Goal: Task Accomplishment & Management: Manage account settings

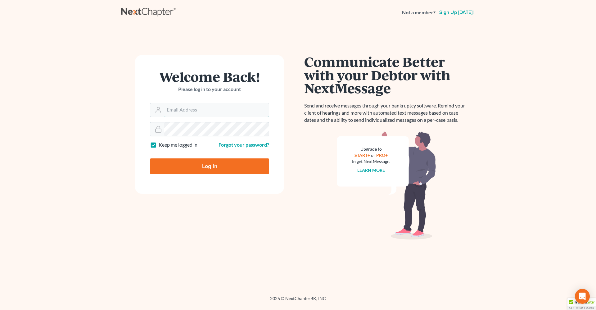
type input "robert.reidhaar@avenuelaw.com"
click at [208, 165] on input "Log In" at bounding box center [209, 166] width 119 height 16
type input "Thinking..."
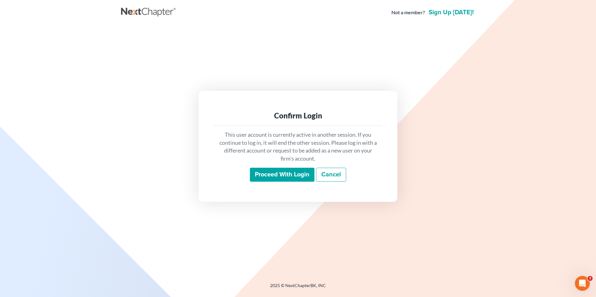
click at [280, 175] on input "Proceed with login" at bounding box center [282, 175] width 65 height 14
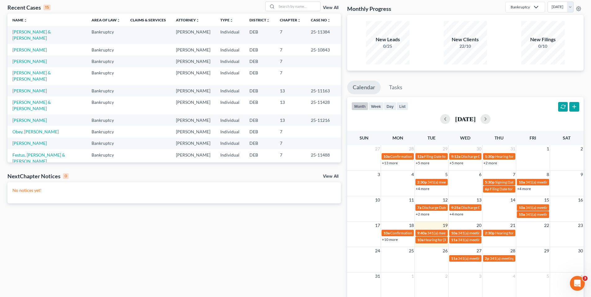
scroll to position [61, 0]
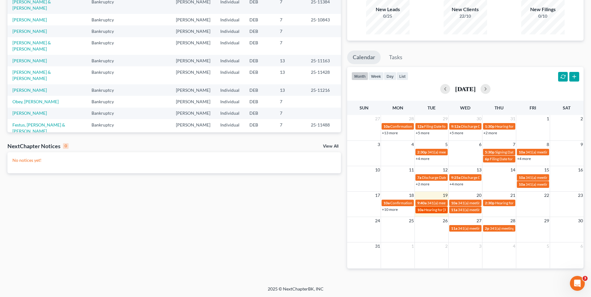
click at [435, 210] on span "Hearing for [PERSON_NAME] & [PERSON_NAME]" at bounding box center [464, 210] width 81 height 5
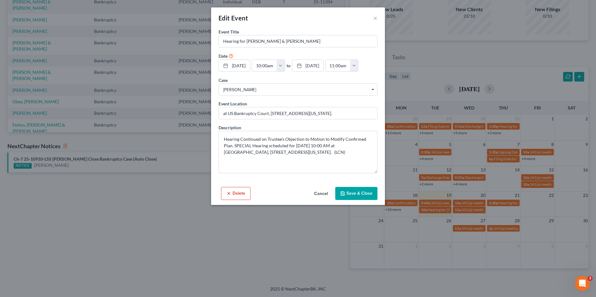
click at [321, 192] on button "Cancel" at bounding box center [321, 194] width 24 height 12
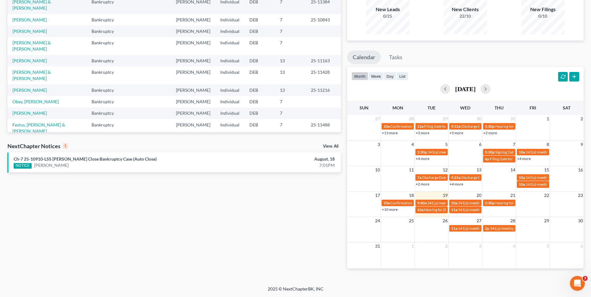
click at [395, 209] on link "+10 more" at bounding box center [390, 209] width 16 height 5
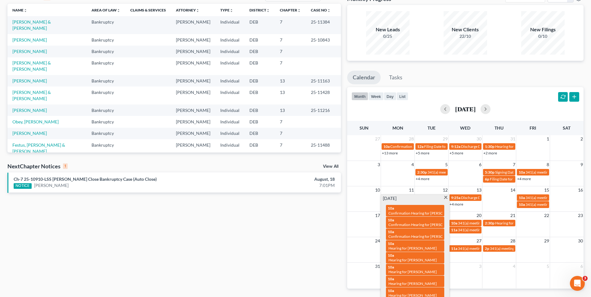
scroll to position [30, 0]
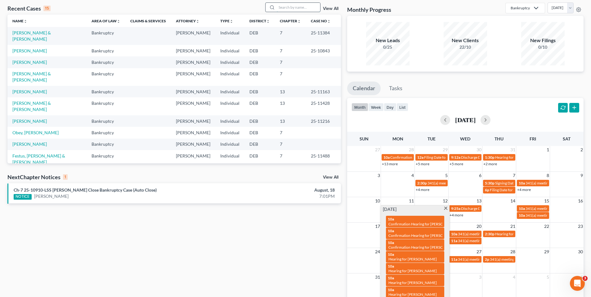
click at [286, 8] on input "search" at bounding box center [298, 7] width 43 height 9
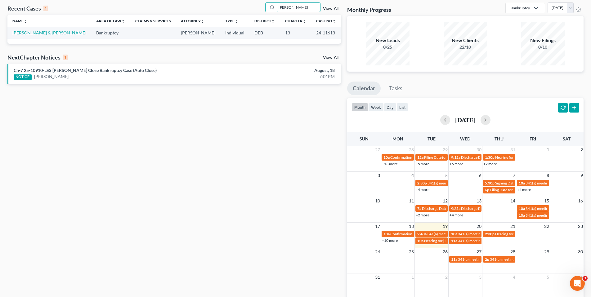
type input "[PERSON_NAME]"
click at [19, 34] on link "[PERSON_NAME] & [PERSON_NAME]" at bounding box center [49, 32] width 74 height 5
select select "0"
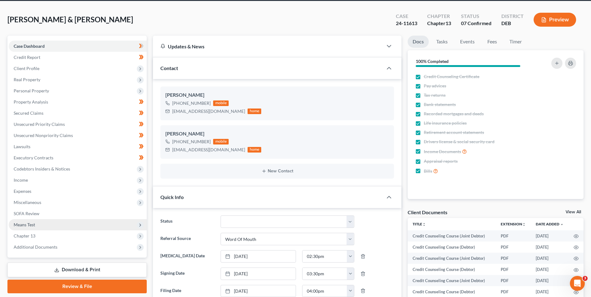
scroll to position [31, 0]
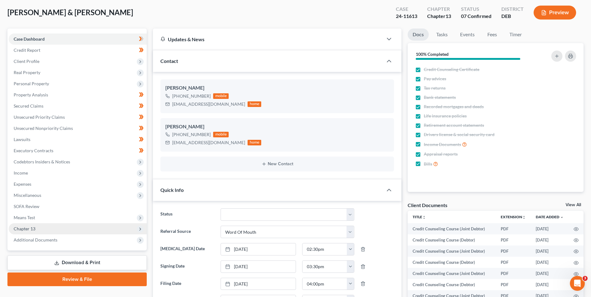
click at [32, 227] on span "Chapter 13" at bounding box center [25, 228] width 22 height 5
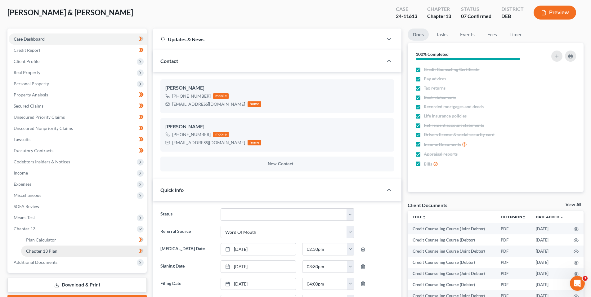
click at [41, 250] on span "Chapter 13 Plan" at bounding box center [41, 251] width 31 height 5
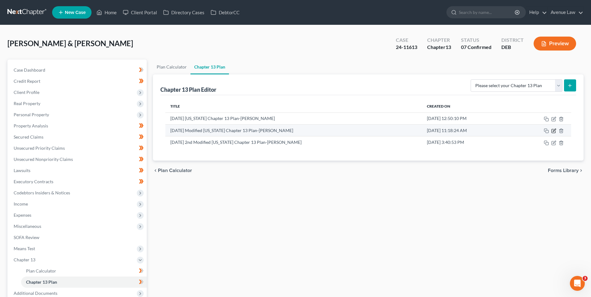
click at [555, 131] on icon "button" at bounding box center [553, 130] width 5 height 5
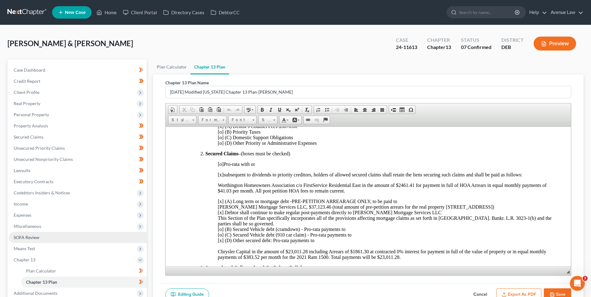
scroll to position [93, 0]
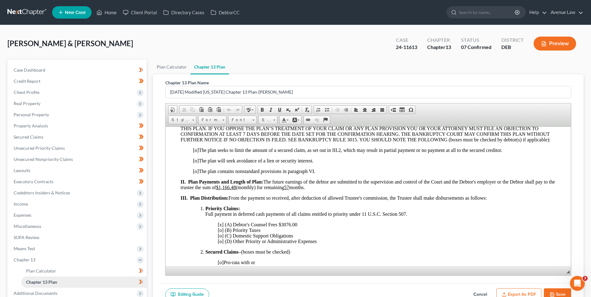
click at [51, 282] on span "Chapter 13 Plan" at bounding box center [41, 282] width 31 height 5
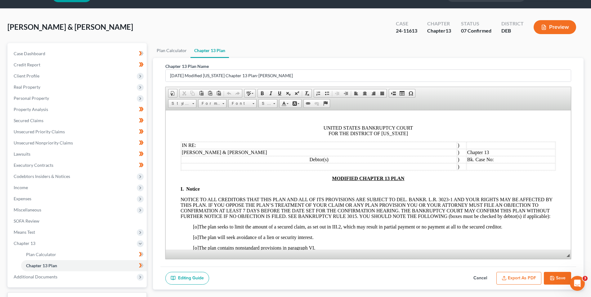
scroll to position [66, 0]
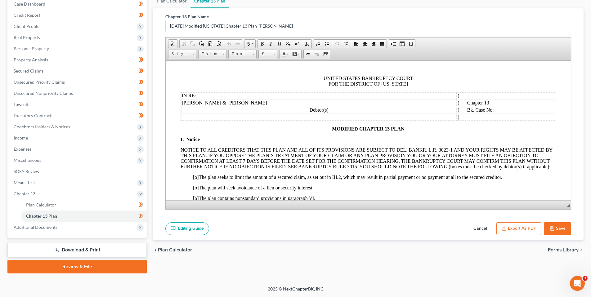
click at [482, 226] on button "Cancel" at bounding box center [480, 228] width 27 height 13
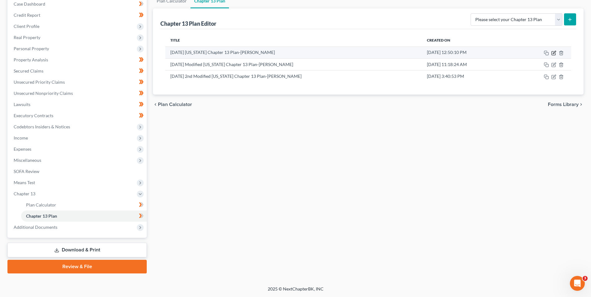
click at [553, 53] on icon "button" at bounding box center [553, 53] width 5 height 5
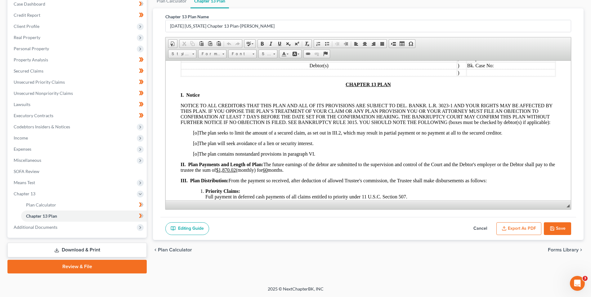
scroll to position [31, 0]
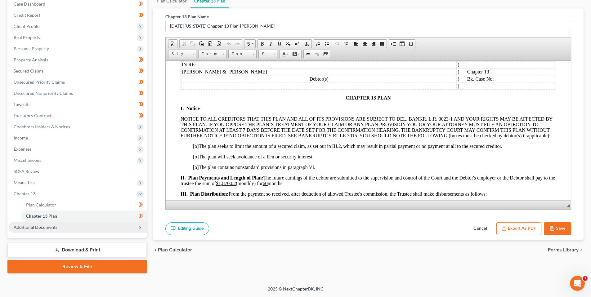
click at [44, 227] on span "Additional Documents" at bounding box center [36, 227] width 44 height 5
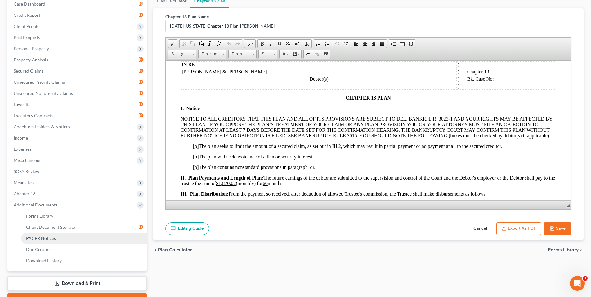
click at [49, 239] on span "PACER Notices" at bounding box center [41, 238] width 30 height 5
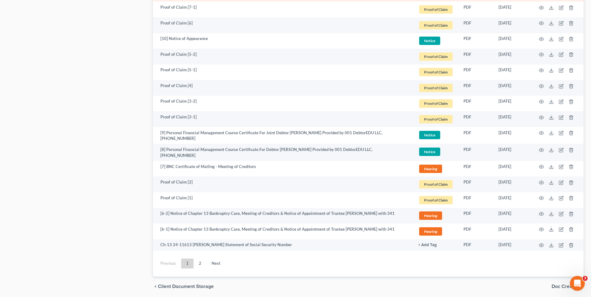
scroll to position [1061, 0]
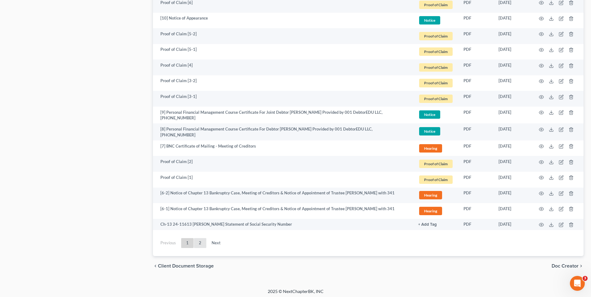
click at [201, 238] on link "2" at bounding box center [200, 243] width 12 height 10
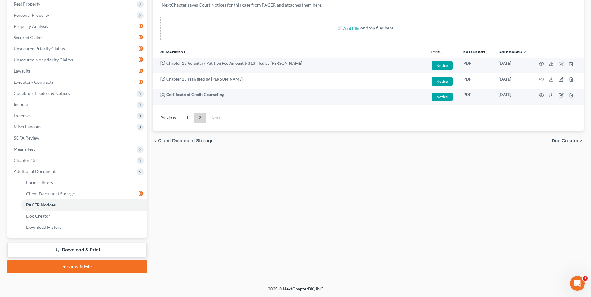
scroll to position [100, 0]
click at [29, 159] on span "Chapter 13" at bounding box center [25, 160] width 22 height 5
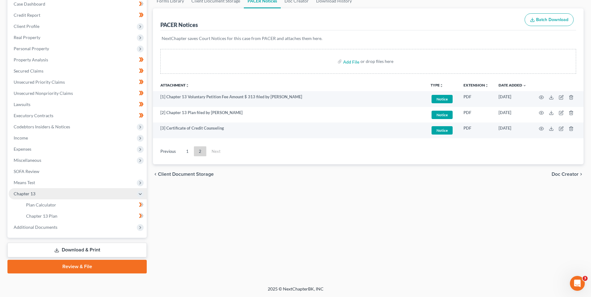
scroll to position [66, 0]
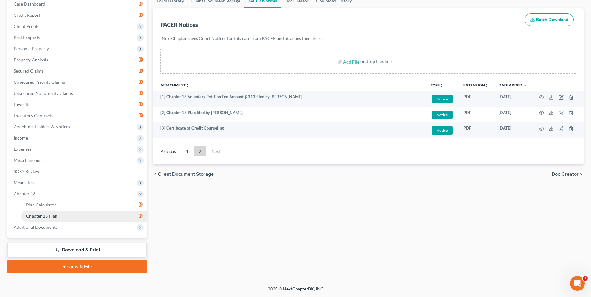
click at [46, 215] on span "Chapter 13 Plan" at bounding box center [41, 215] width 31 height 5
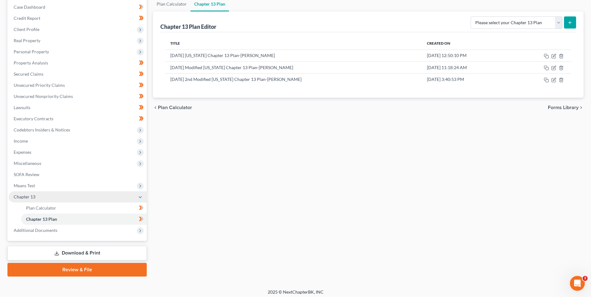
scroll to position [66, 0]
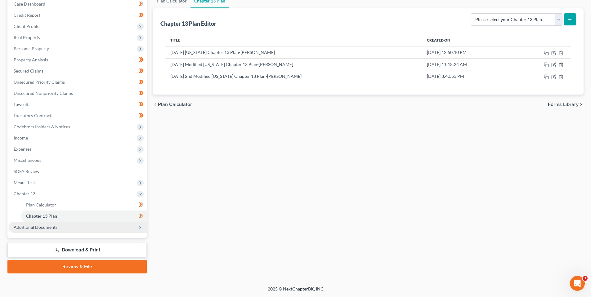
click at [35, 225] on span "Additional Documents" at bounding box center [36, 227] width 44 height 5
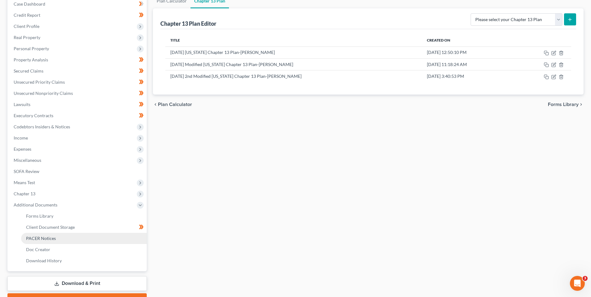
drag, startPoint x: 41, startPoint y: 239, endPoint x: 61, endPoint y: 227, distance: 23.9
click at [41, 239] on span "PACER Notices" at bounding box center [41, 238] width 30 height 5
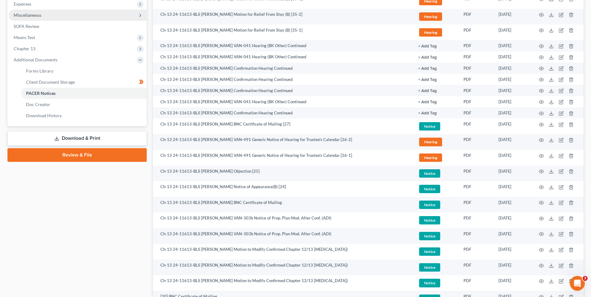
scroll to position [155, 0]
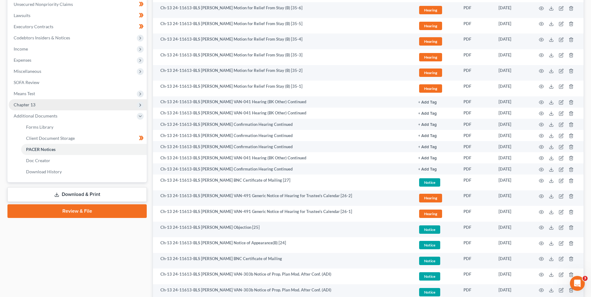
click at [32, 104] on span "Chapter 13" at bounding box center [25, 104] width 22 height 5
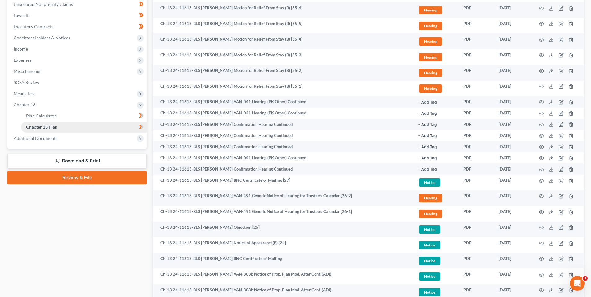
click at [41, 125] on span "Chapter 13 Plan" at bounding box center [41, 126] width 31 height 5
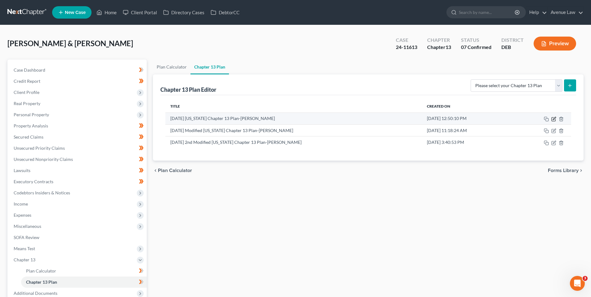
click at [554, 118] on icon "button" at bounding box center [553, 119] width 5 height 5
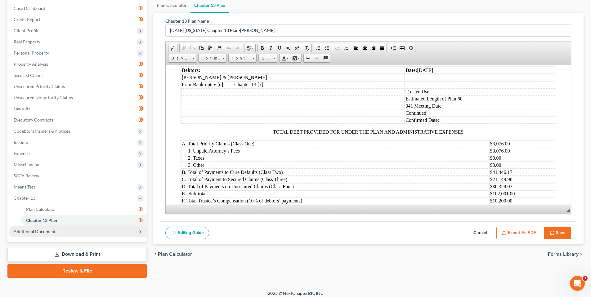
scroll to position [62, 0]
click at [482, 229] on button "Cancel" at bounding box center [480, 233] width 27 height 13
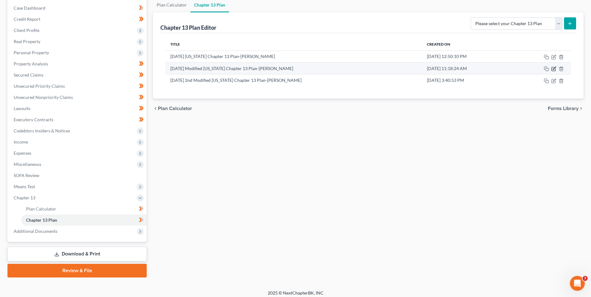
click at [554, 67] on icon "button" at bounding box center [553, 68] width 5 height 5
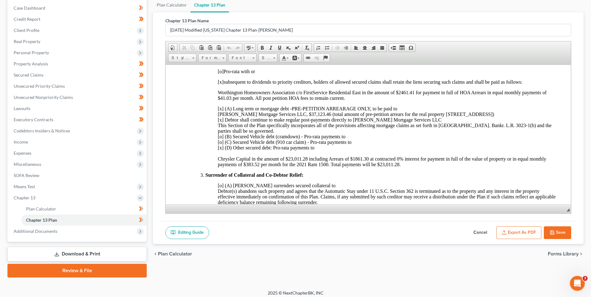
scroll to position [217, 0]
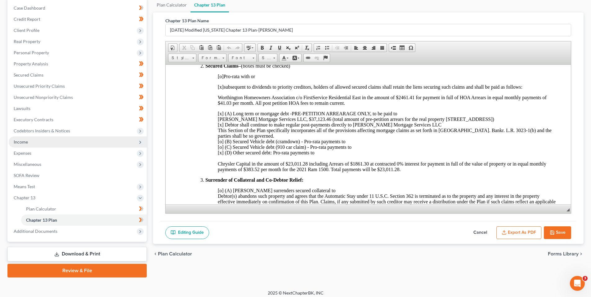
click at [25, 140] on span "Income" at bounding box center [21, 141] width 14 height 5
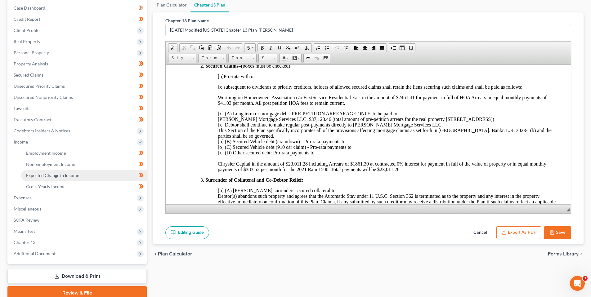
click at [60, 173] on span "Expected Change in Income" at bounding box center [52, 175] width 53 height 5
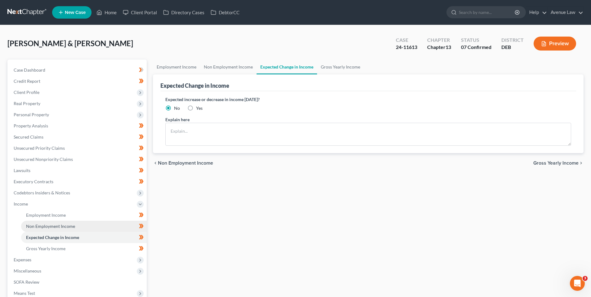
click at [56, 226] on span "Non Employment Income" at bounding box center [50, 226] width 49 height 5
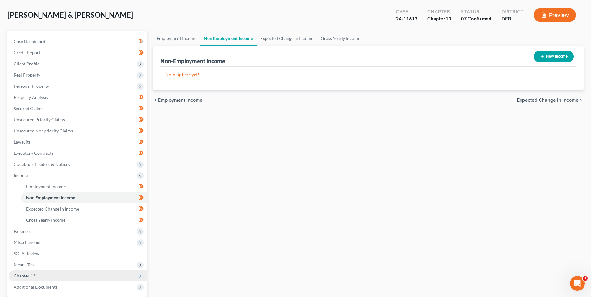
scroll to position [88, 0]
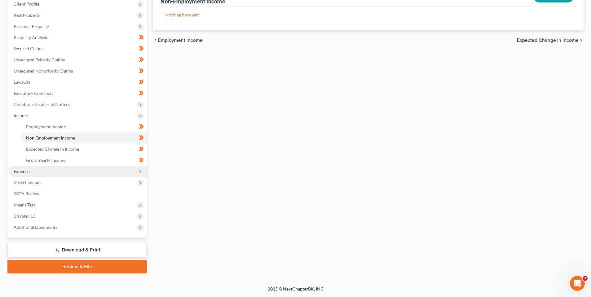
click at [20, 171] on span "Expenses" at bounding box center [23, 171] width 18 height 5
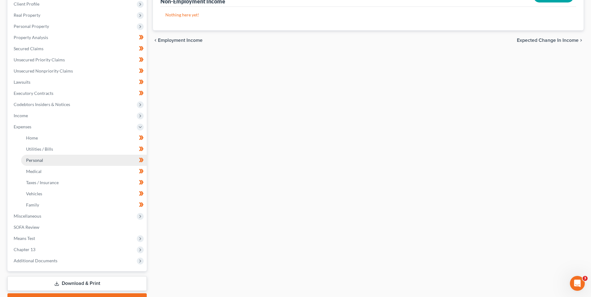
click at [38, 160] on span "Personal" at bounding box center [34, 160] width 17 height 5
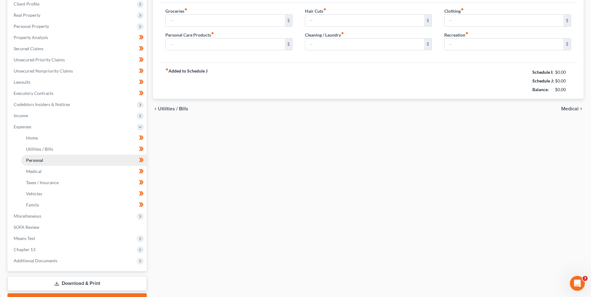
type input "1,750.00"
type input "135.00"
type input "15.00"
type input "135.00"
type input "115.00"
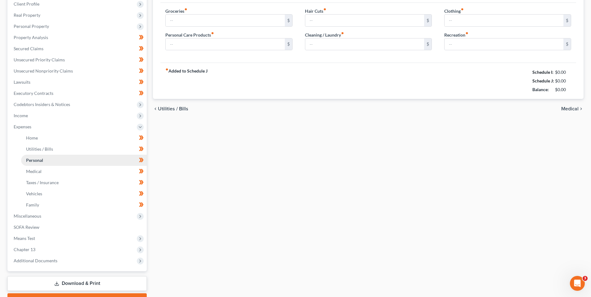
type input "200.00"
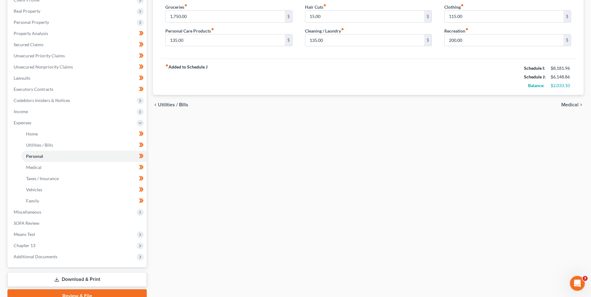
scroll to position [93, 0]
click at [31, 231] on span "Means Test" at bounding box center [24, 233] width 21 height 5
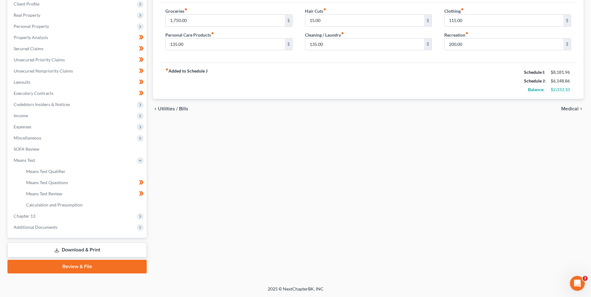
scroll to position [88, 0]
click at [47, 183] on span "Means Test Questions" at bounding box center [47, 182] width 42 height 5
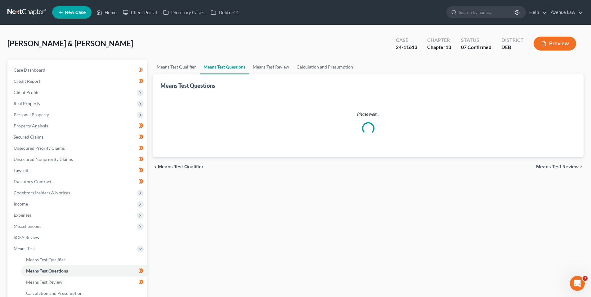
select select "5"
select select "1"
select select "60"
select select "0"
select select "60"
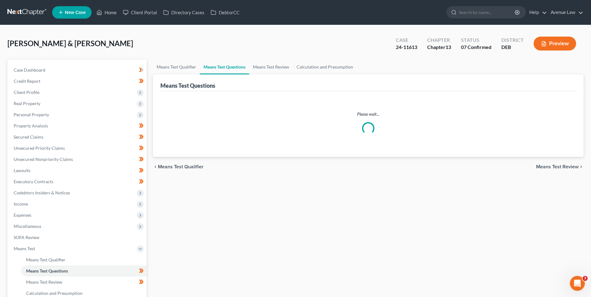
select select "0"
select select "60"
select select "2"
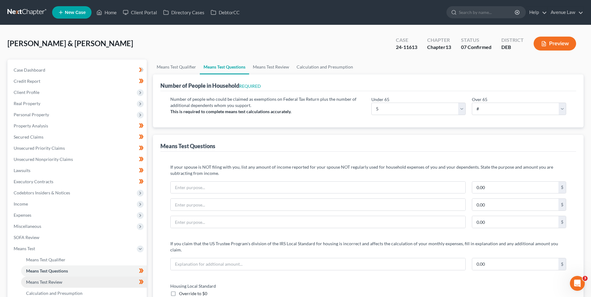
click at [56, 283] on span "Means Test Review" at bounding box center [44, 282] width 36 height 5
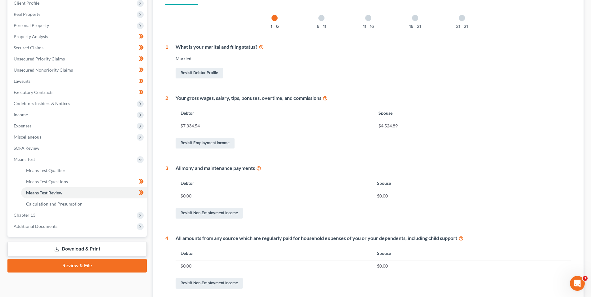
scroll to position [93, 0]
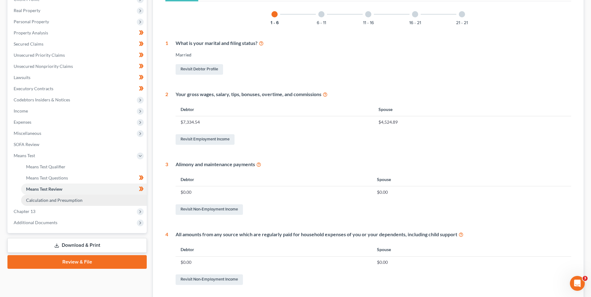
click at [43, 200] on span "Calculation and Presumption" at bounding box center [54, 200] width 56 height 5
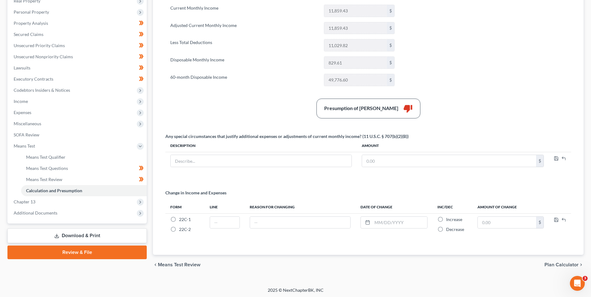
scroll to position [104, 0]
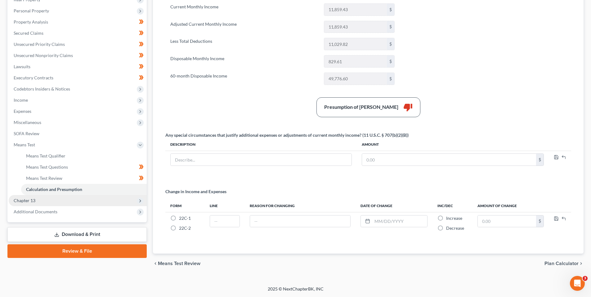
click at [32, 198] on span "Chapter 13" at bounding box center [25, 200] width 22 height 5
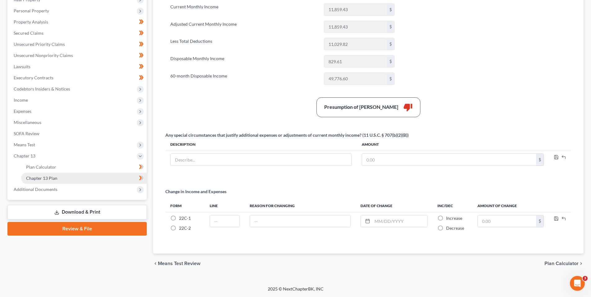
click at [44, 178] on span "Chapter 13 Plan" at bounding box center [41, 178] width 31 height 5
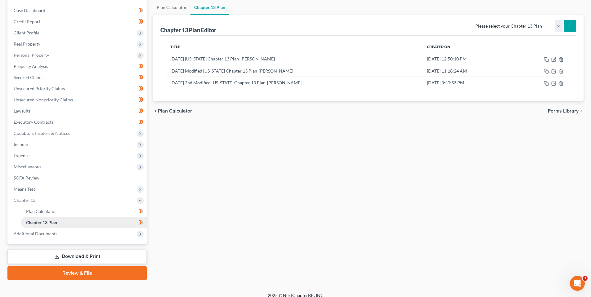
scroll to position [66, 0]
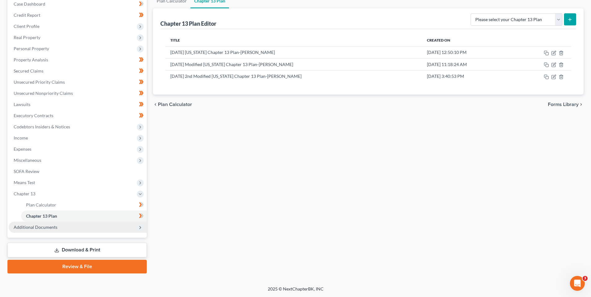
click at [46, 226] on span "Additional Documents" at bounding box center [36, 227] width 44 height 5
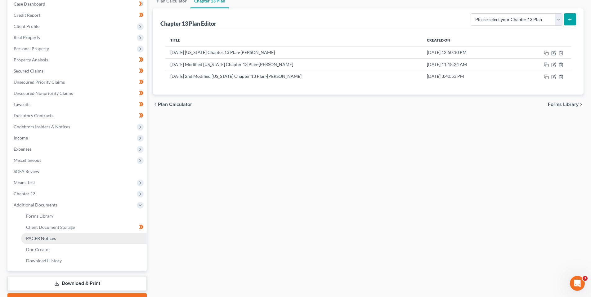
click at [48, 236] on span "PACER Notices" at bounding box center [41, 238] width 30 height 5
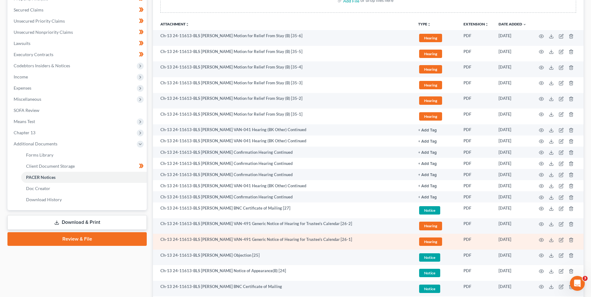
scroll to position [124, 0]
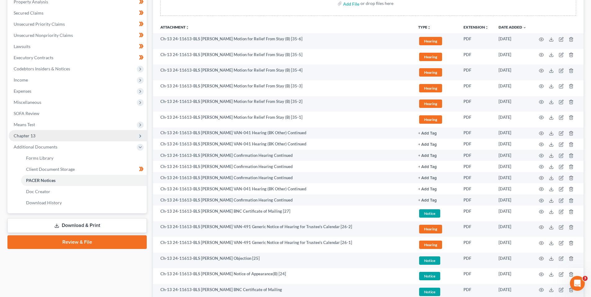
drag, startPoint x: 23, startPoint y: 133, endPoint x: 25, endPoint y: 137, distance: 3.3
click at [23, 133] on span "Chapter 13" at bounding box center [25, 135] width 22 height 5
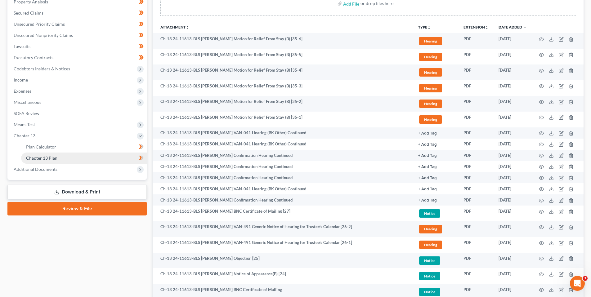
click at [48, 156] on span "Chapter 13 Plan" at bounding box center [41, 157] width 31 height 5
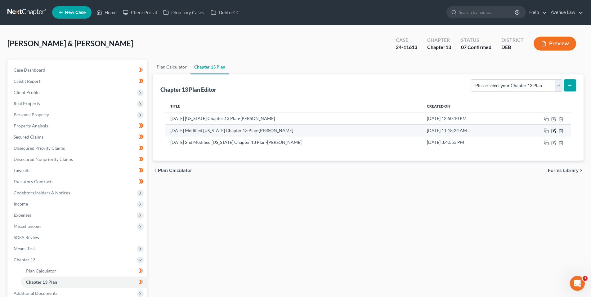
click at [553, 130] on icon "button" at bounding box center [553, 130] width 5 height 5
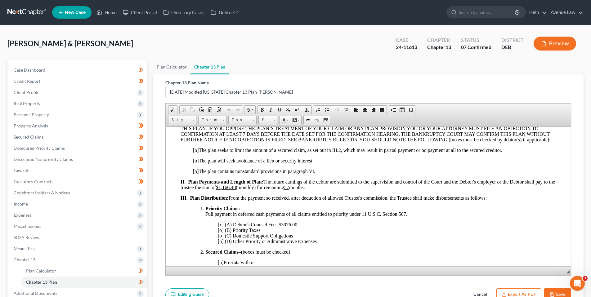
scroll to position [124, 0]
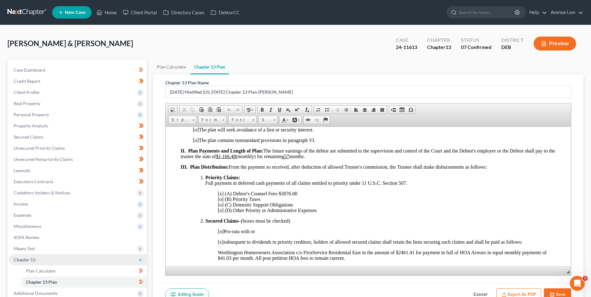
click at [30, 259] on span "Chapter 13" at bounding box center [25, 259] width 22 height 5
click at [31, 260] on span "Chapter 13" at bounding box center [25, 259] width 22 height 5
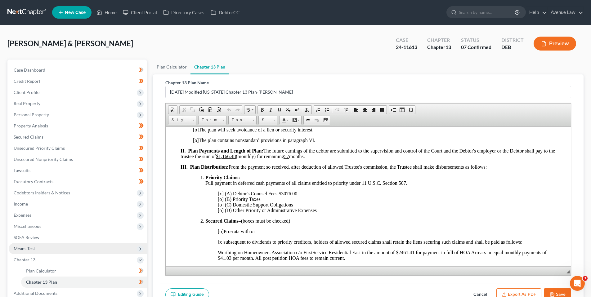
drag, startPoint x: 42, startPoint y: 281, endPoint x: 110, endPoint y: 252, distance: 73.4
click at [43, 281] on span "Chapter 13 Plan" at bounding box center [41, 282] width 31 height 5
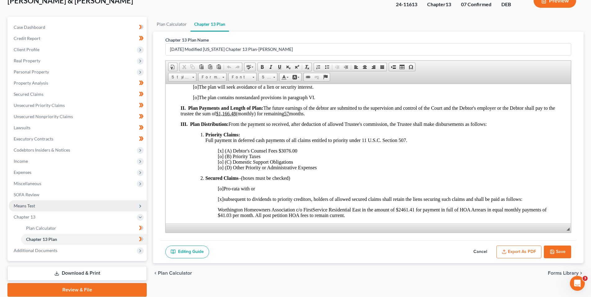
scroll to position [35, 0]
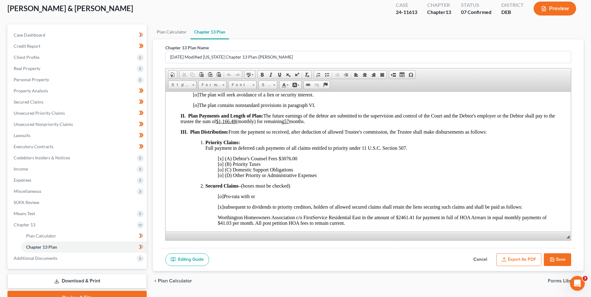
click at [482, 258] on button "Cancel" at bounding box center [480, 260] width 27 height 13
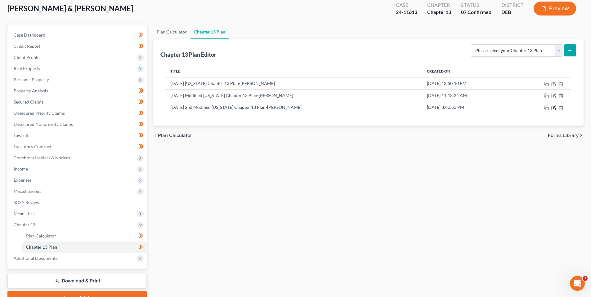
click at [555, 107] on icon "button" at bounding box center [553, 107] width 5 height 5
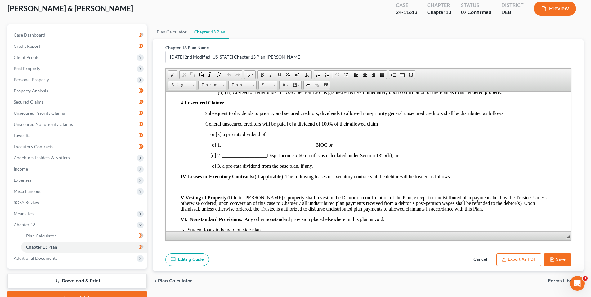
scroll to position [372, 0]
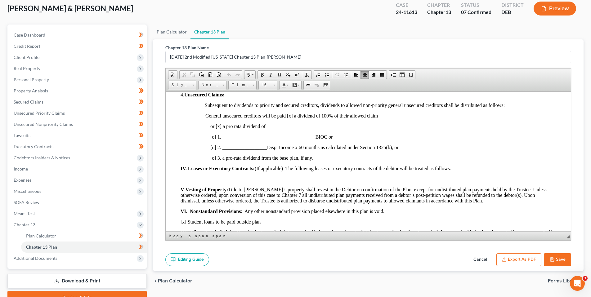
click at [214, 159] on span "[o] 3. a pro-rata dividend from the base plan, if any." at bounding box center [261, 157] width 103 height 5
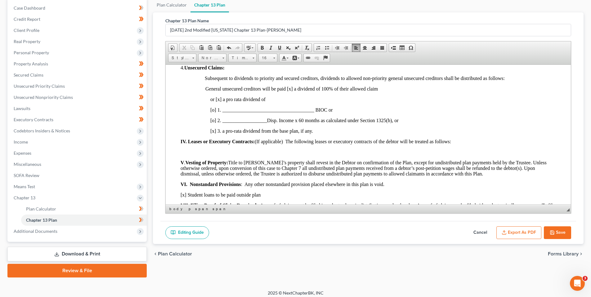
click at [290, 88] on span "General unsecured creditors will be paid [x] a dividend of 100% of their allowe…" at bounding box center [291, 88] width 173 height 5
click at [556, 230] on button "Save" at bounding box center [557, 233] width 27 height 13
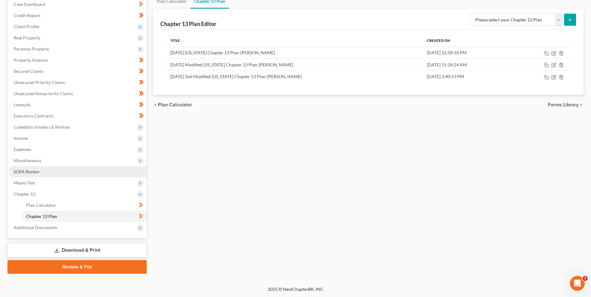
scroll to position [66, 0]
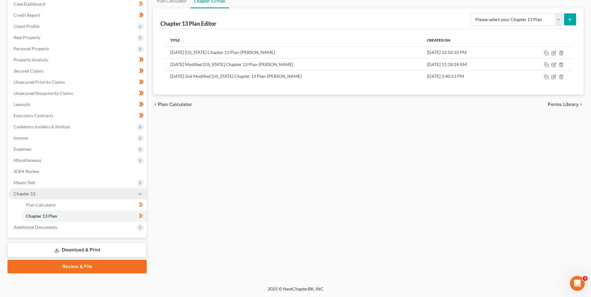
click at [31, 194] on span "Chapter 13" at bounding box center [25, 193] width 22 height 5
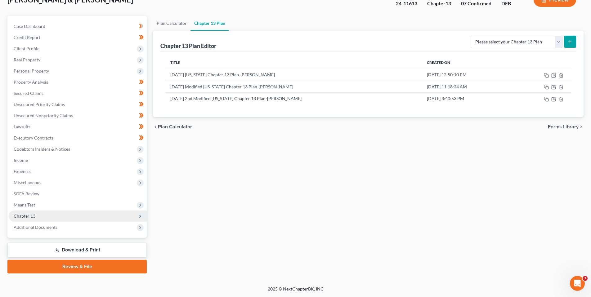
click at [32, 213] on span "Chapter 13" at bounding box center [78, 216] width 138 height 11
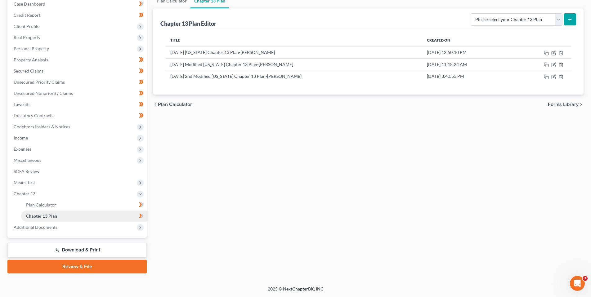
click at [47, 216] on span "Chapter 13 Plan" at bounding box center [41, 215] width 31 height 5
click at [553, 52] on icon "button" at bounding box center [554, 53] width 4 height 4
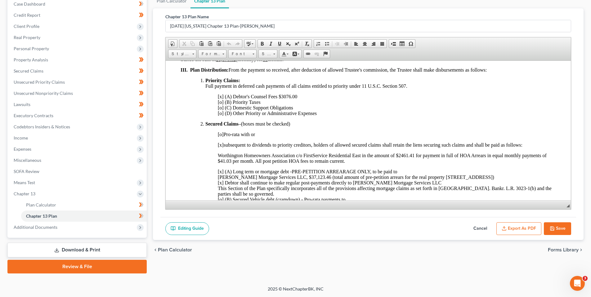
click at [485, 226] on button "Cancel" at bounding box center [480, 228] width 27 height 13
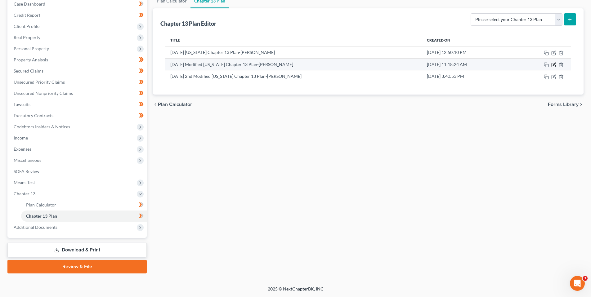
click at [554, 64] on icon "button" at bounding box center [554, 64] width 3 height 3
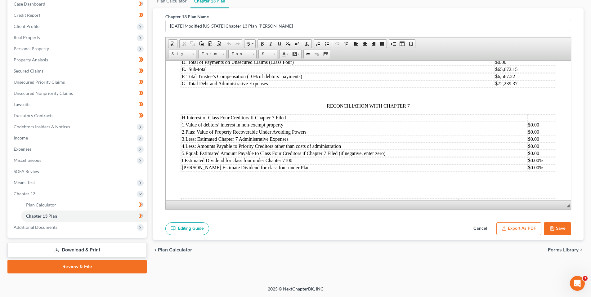
scroll to position [807, 0]
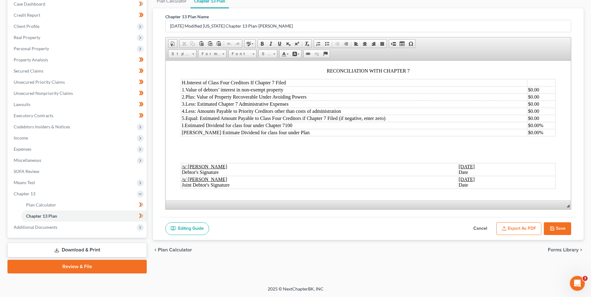
click at [481, 227] on button "Cancel" at bounding box center [480, 228] width 27 height 13
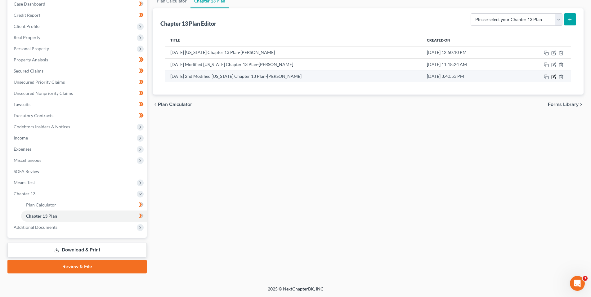
click at [555, 77] on icon "button" at bounding box center [554, 76] width 3 height 3
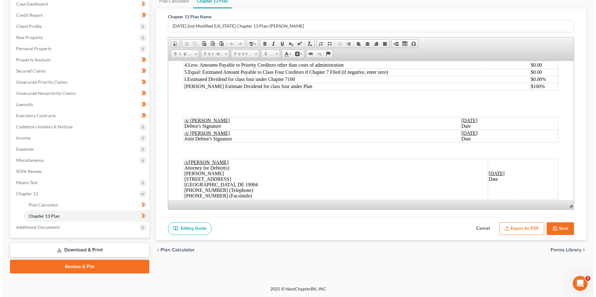
scroll to position [883, 0]
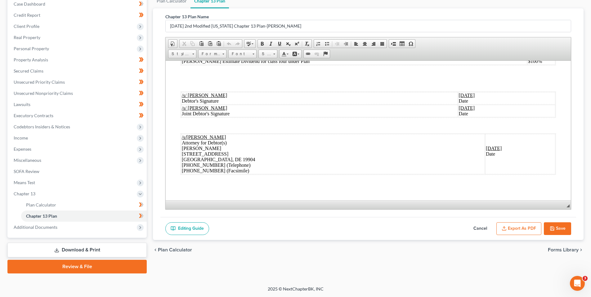
click at [524, 229] on button "Export as PDF" at bounding box center [518, 228] width 45 height 13
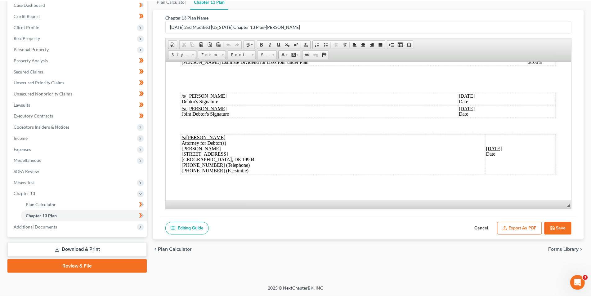
scroll to position [877, 0]
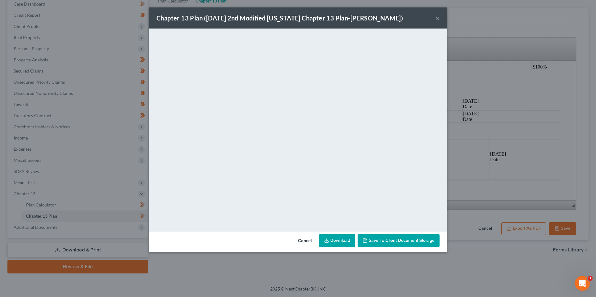
click at [438, 17] on div "Chapter 13 Plan ([DATE] 2nd Modified [US_STATE] Chapter 13 Plan-[PERSON_NAME]) ×" at bounding box center [298, 17] width 298 height 21
click at [438, 16] on button "×" at bounding box center [437, 17] width 4 height 7
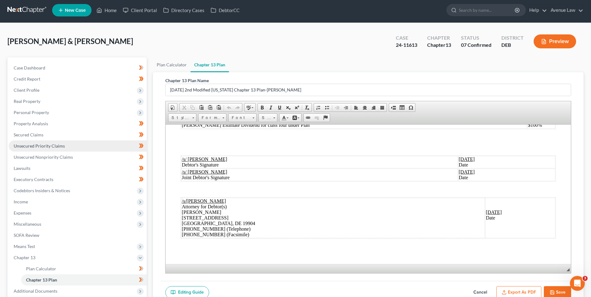
scroll to position [0, 0]
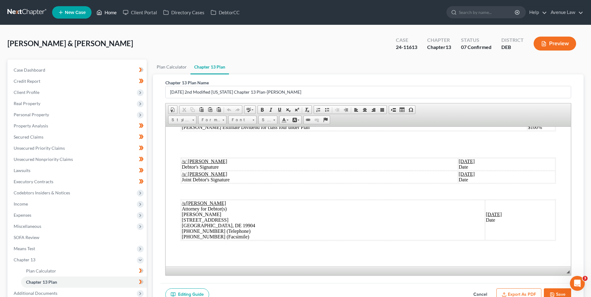
click at [115, 10] on link "Home" at bounding box center [106, 12] width 26 height 11
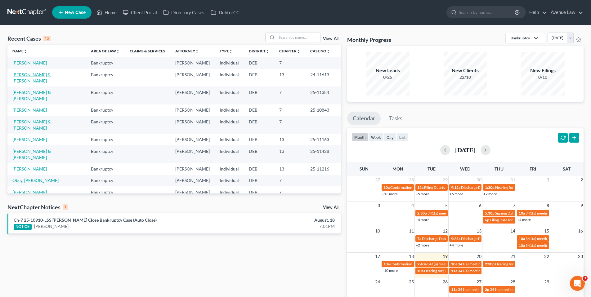
click at [30, 82] on link "[PERSON_NAME] & [PERSON_NAME]" at bounding box center [31, 77] width 38 height 11
select select "0"
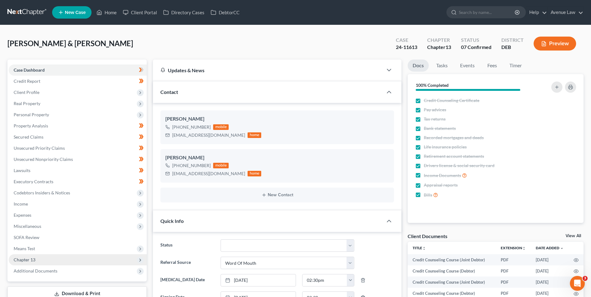
drag, startPoint x: 34, startPoint y: 259, endPoint x: 43, endPoint y: 263, distance: 9.2
click at [34, 259] on span "Chapter 13" at bounding box center [25, 259] width 22 height 5
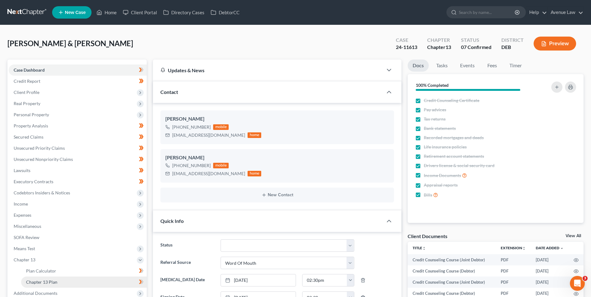
click at [50, 281] on span "Chapter 13 Plan" at bounding box center [41, 282] width 31 height 5
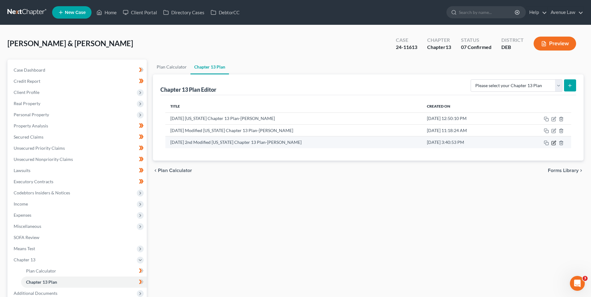
click at [553, 142] on icon "button" at bounding box center [553, 143] width 5 height 5
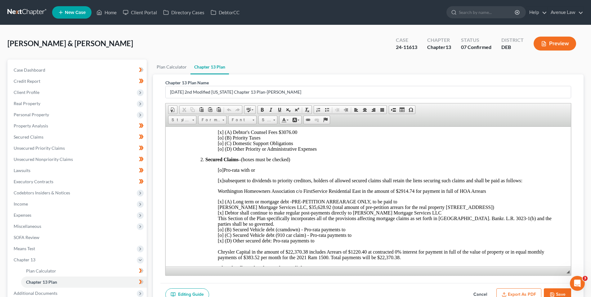
scroll to position [186, 0]
click at [513, 292] on button "Export as PDF" at bounding box center [518, 295] width 45 height 13
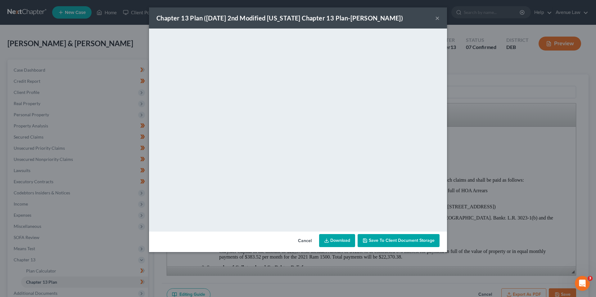
drag, startPoint x: 390, startPoint y: 15, endPoint x: 398, endPoint y: 15, distance: 8.4
click at [390, 15] on div "Chapter 13 Plan ([DATE] 2nd Modified [US_STATE] Chapter 13 Plan-[PERSON_NAME]) ×" at bounding box center [298, 17] width 298 height 21
click at [438, 17] on button "×" at bounding box center [437, 17] width 4 height 7
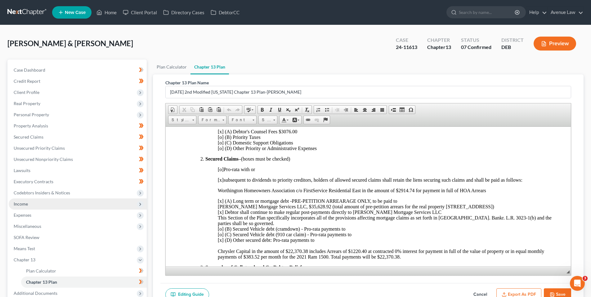
click at [26, 204] on span "Income" at bounding box center [21, 203] width 14 height 5
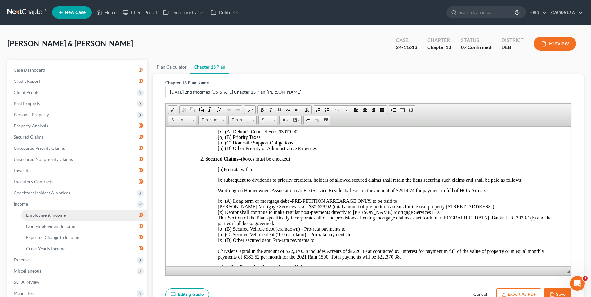
click at [43, 214] on span "Employment Income" at bounding box center [46, 215] width 40 height 5
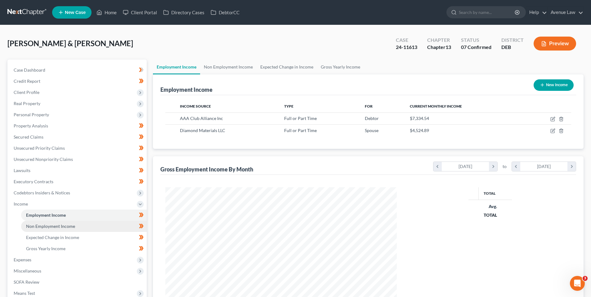
scroll to position [116, 244]
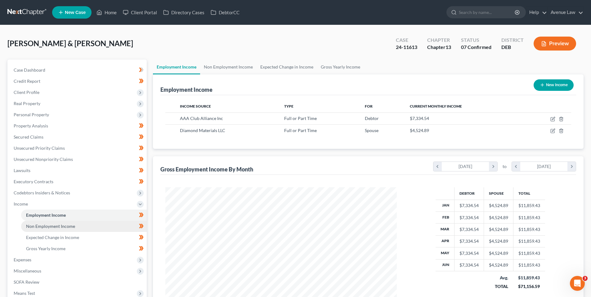
click at [71, 227] on span "Non Employment Income" at bounding box center [50, 226] width 49 height 5
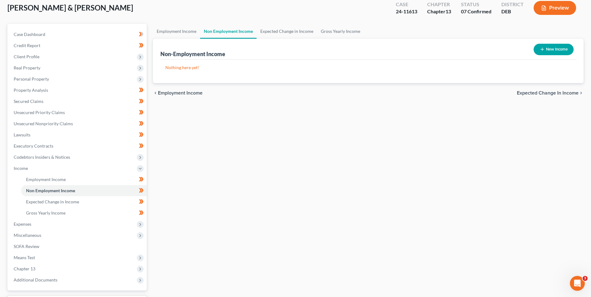
scroll to position [88, 0]
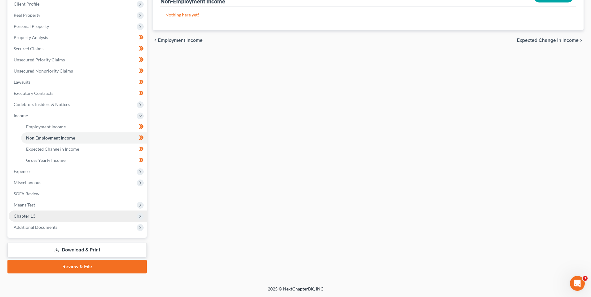
drag, startPoint x: 28, startPoint y: 216, endPoint x: 34, endPoint y: 215, distance: 6.0
click at [28, 217] on span "Chapter 13" at bounding box center [25, 215] width 22 height 5
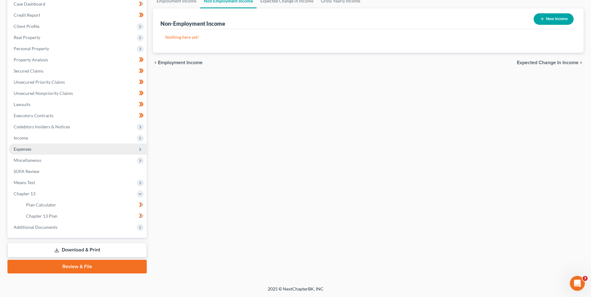
scroll to position [66, 0]
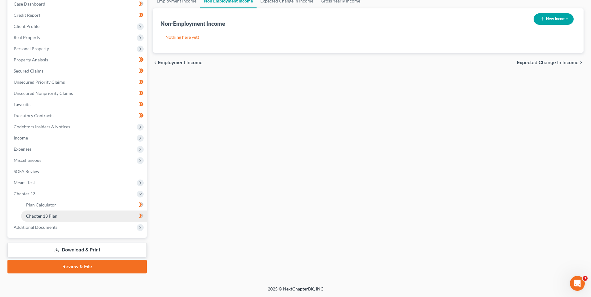
click at [47, 215] on span "Chapter 13 Plan" at bounding box center [41, 215] width 31 height 5
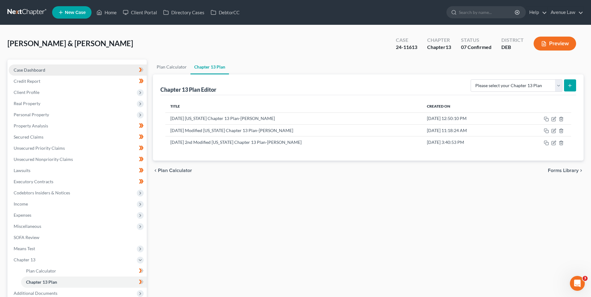
click at [39, 68] on span "Case Dashboard" at bounding box center [30, 69] width 32 height 5
select select "0"
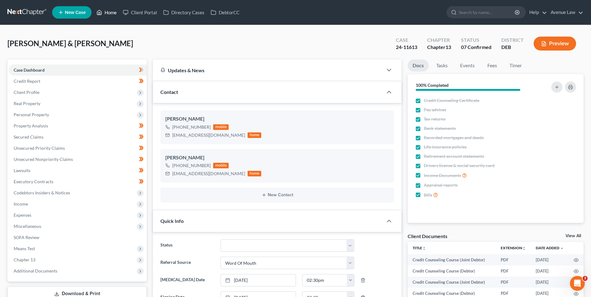
click at [108, 13] on link "Home" at bounding box center [106, 12] width 26 height 11
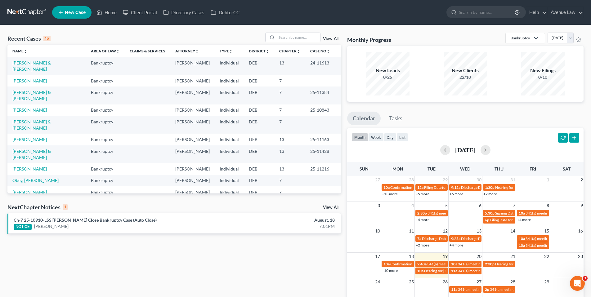
click at [330, 207] on link "View All" at bounding box center [331, 207] width 16 height 4
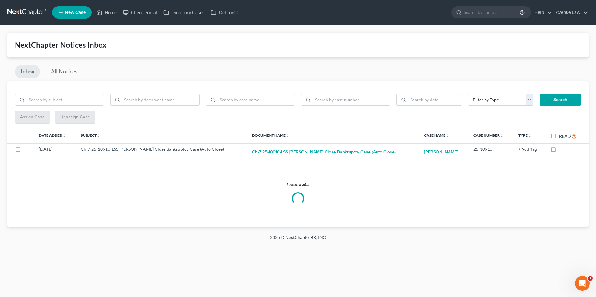
click at [559, 134] on label "Read" at bounding box center [567, 136] width 17 height 7
click at [561, 134] on input "Read" at bounding box center [563, 135] width 4 height 4
checkbox input "true"
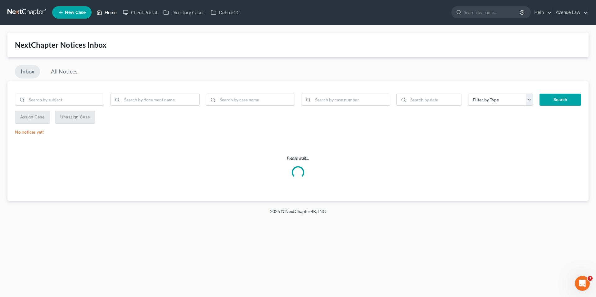
click at [111, 11] on link "Home" at bounding box center [106, 12] width 26 height 11
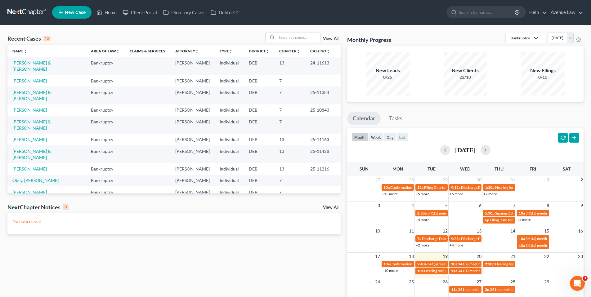
click at [36, 61] on link "[PERSON_NAME] & [PERSON_NAME]" at bounding box center [31, 65] width 38 height 11
select select "0"
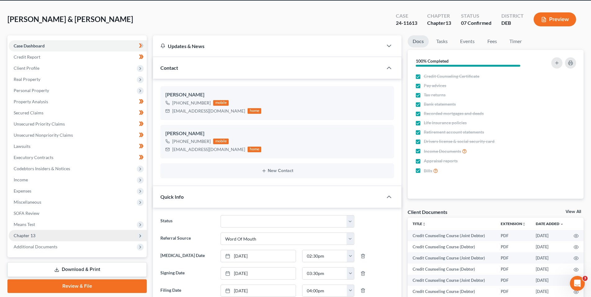
scroll to position [62, 0]
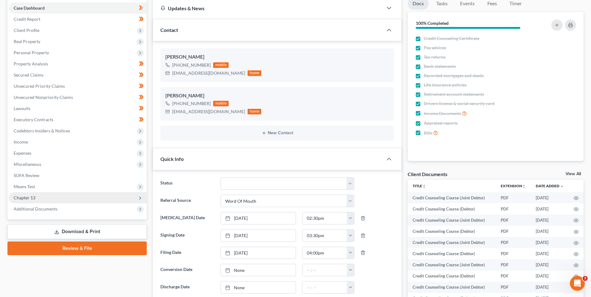
click at [23, 198] on span "Chapter 13" at bounding box center [25, 197] width 22 height 5
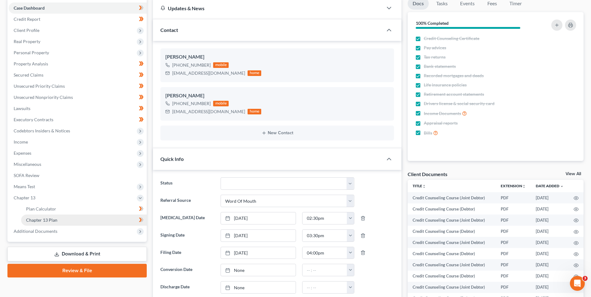
click at [39, 219] on span "Chapter 13 Plan" at bounding box center [41, 220] width 31 height 5
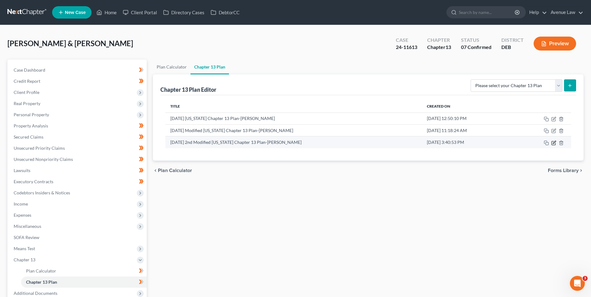
click at [553, 143] on icon "button" at bounding box center [554, 142] width 3 height 3
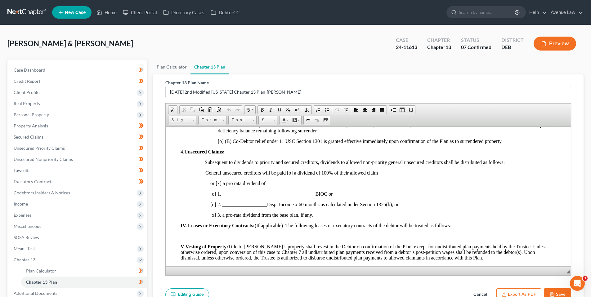
scroll to position [341, 0]
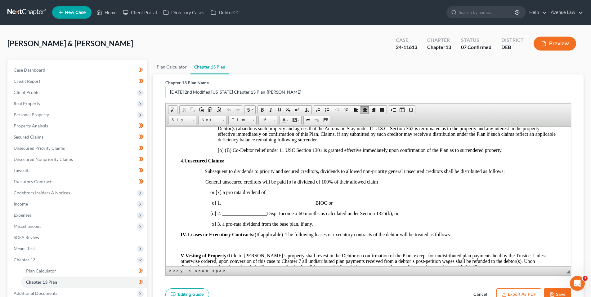
click at [236, 211] on span "[o] 2. __________________Disp. Income x 60 months as calculated under Section 1…" at bounding box center [304, 213] width 188 height 5
click at [559, 291] on button "Save" at bounding box center [557, 295] width 27 height 13
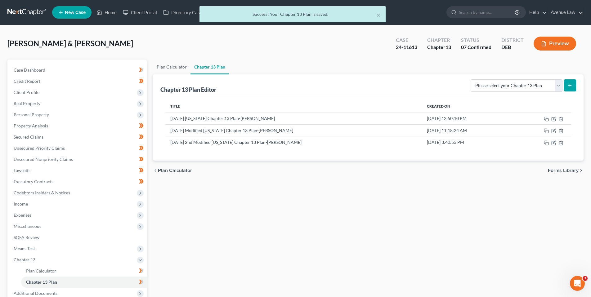
click at [114, 11] on div "× Success! Your Chapter 13 Plan is saved." at bounding box center [292, 15] width 591 height 19
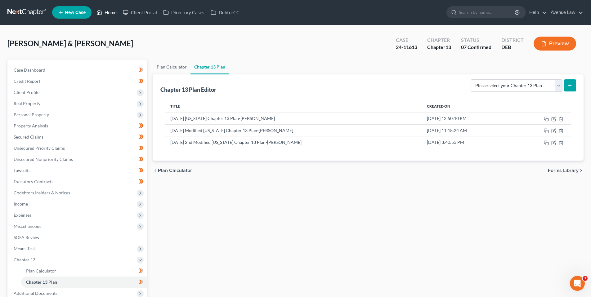
click at [111, 11] on link "Home" at bounding box center [106, 12] width 26 height 11
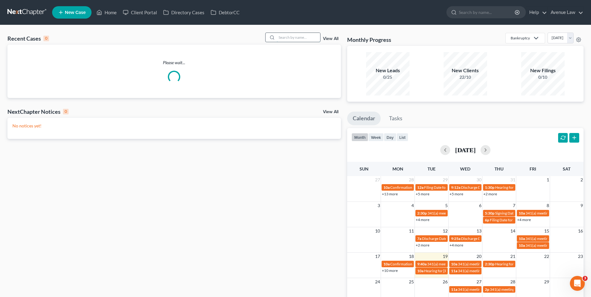
click at [291, 35] on input "search" at bounding box center [298, 37] width 43 height 9
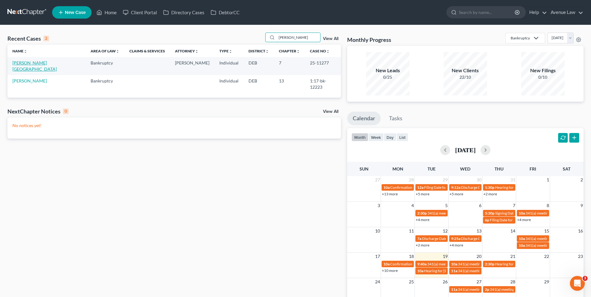
type input "[PERSON_NAME]"
click at [29, 63] on link "[PERSON_NAME][GEOGRAPHIC_DATA]" at bounding box center [34, 65] width 44 height 11
select select "0"
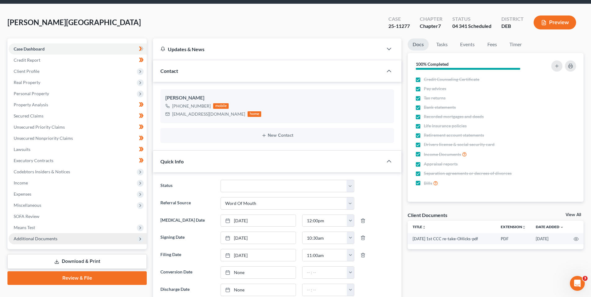
scroll to position [62, 0]
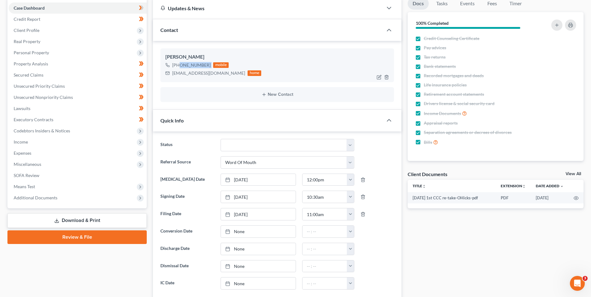
drag, startPoint x: 209, startPoint y: 64, endPoint x: 178, endPoint y: 67, distance: 31.8
click at [178, 67] on div "[PHONE_NUMBER] mobile" at bounding box center [213, 65] width 96 height 8
copy div "[PHONE_NUMBER]"
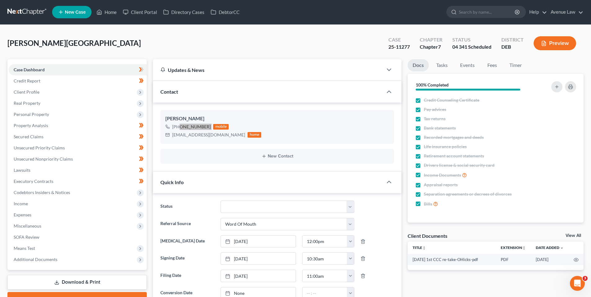
scroll to position [0, 0]
click at [105, 11] on link "Home" at bounding box center [106, 12] width 26 height 11
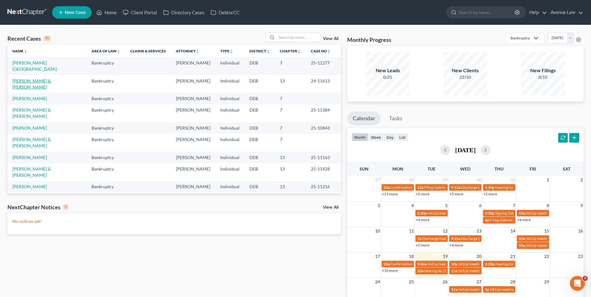
click at [36, 81] on link "[PERSON_NAME] & [PERSON_NAME]" at bounding box center [31, 83] width 38 height 11
select select "0"
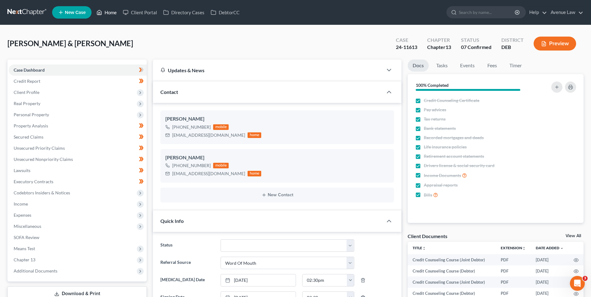
click at [110, 11] on link "Home" at bounding box center [106, 12] width 26 height 11
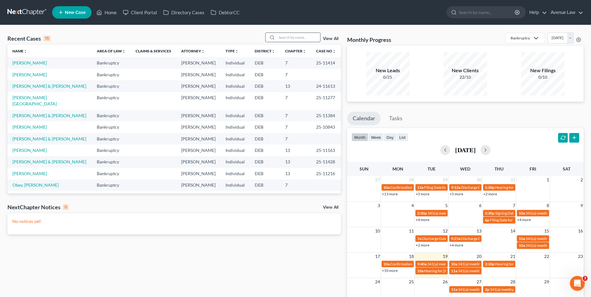
click at [293, 36] on input "search" at bounding box center [298, 37] width 43 height 9
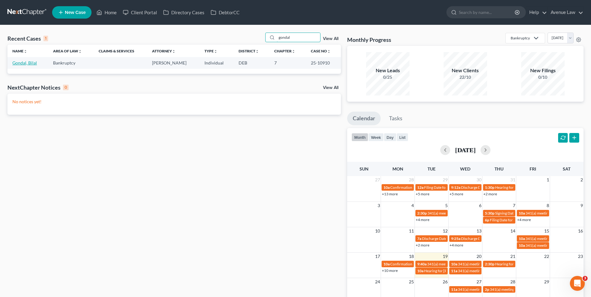
type input "gondal"
drag, startPoint x: 25, startPoint y: 62, endPoint x: 29, endPoint y: 67, distance: 6.6
click at [25, 62] on link "Gondal, Bilal" at bounding box center [24, 62] width 25 height 5
select select "0"
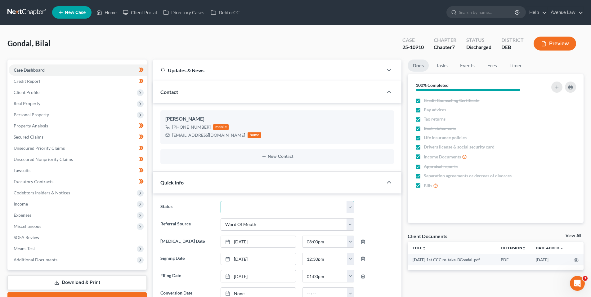
drag, startPoint x: 350, startPoint y: 209, endPoint x: 346, endPoint y: 204, distance: 6.4
click at [350, 209] on select "01 Data Entry 02 Ready for Review and File 03 Filed 04 341 Scheduled 05 341 Con…" at bounding box center [288, 207] width 134 height 12
select select "8"
click at [221, 201] on select "01 Data Entry 02 Ready for Review and File 03 Filed 04 341 Scheduled 05 341 Con…" at bounding box center [288, 207] width 134 height 12
click at [107, 10] on link "Home" at bounding box center [106, 12] width 26 height 11
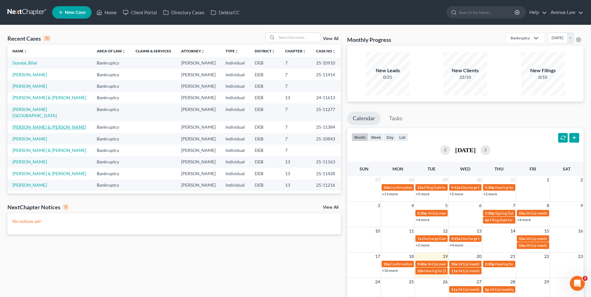
drag, startPoint x: 59, startPoint y: 153, endPoint x: 64, endPoint y: 151, distance: 4.9
click at [60, 130] on link "[PERSON_NAME] & [PERSON_NAME]" at bounding box center [49, 126] width 74 height 5
select select "0"
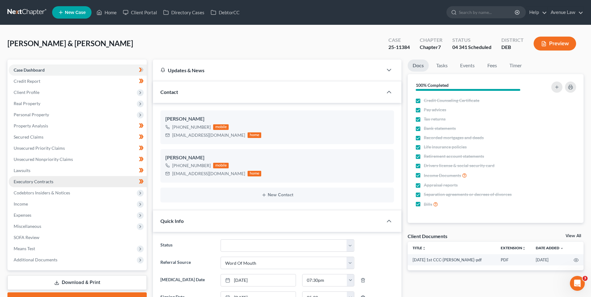
click at [33, 181] on span "Executory Contracts" at bounding box center [34, 181] width 40 height 5
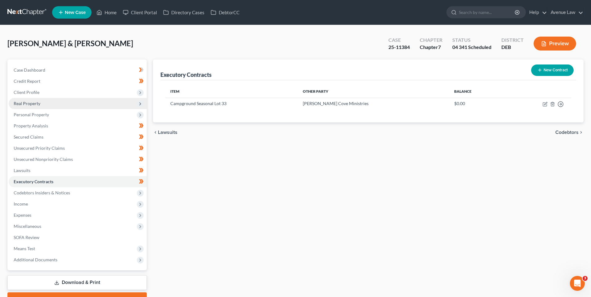
click at [29, 101] on span "Real Property" at bounding box center [27, 103] width 27 height 5
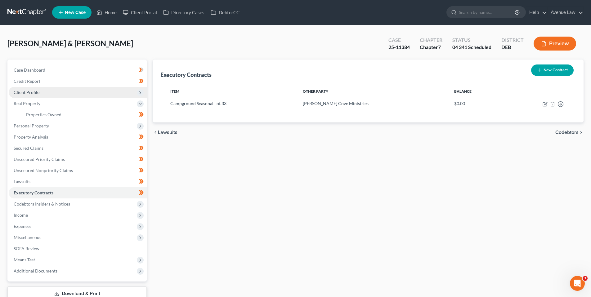
click at [32, 90] on span "Client Profile" at bounding box center [27, 92] width 26 height 5
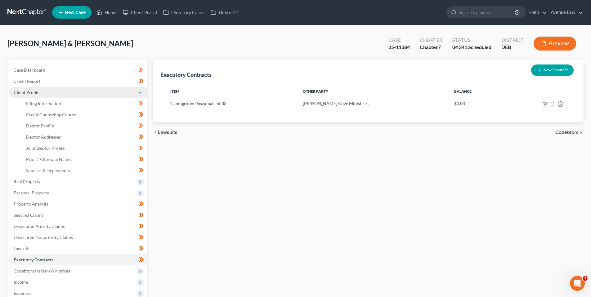
click at [31, 90] on span "Client Profile" at bounding box center [27, 92] width 26 height 5
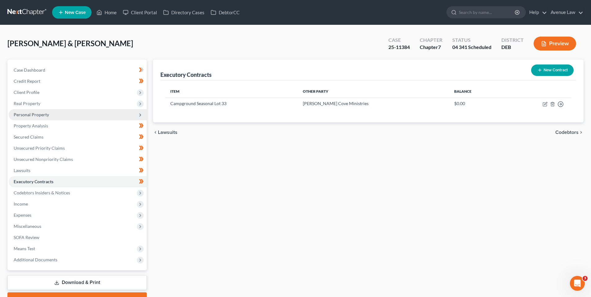
click at [33, 114] on span "Personal Property" at bounding box center [31, 114] width 35 height 5
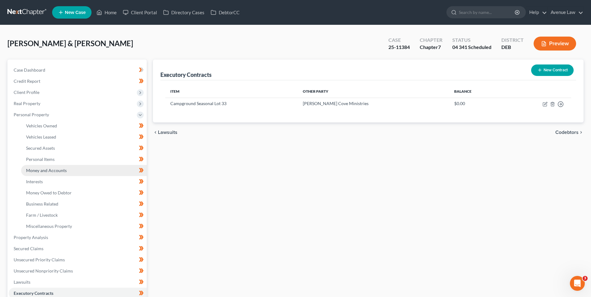
drag, startPoint x: 47, startPoint y: 170, endPoint x: 54, endPoint y: 169, distance: 6.9
click at [48, 170] on span "Money and Accounts" at bounding box center [46, 170] width 41 height 5
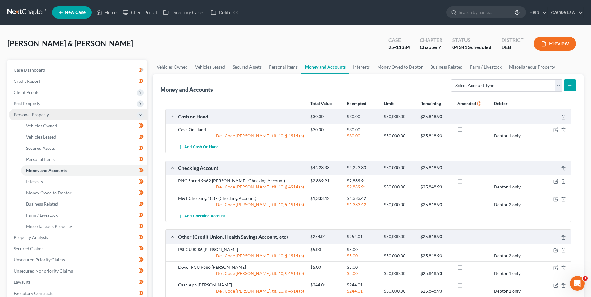
drag, startPoint x: 23, startPoint y: 114, endPoint x: 26, endPoint y: 109, distance: 5.0
click at [23, 114] on span "Personal Property" at bounding box center [31, 114] width 35 height 5
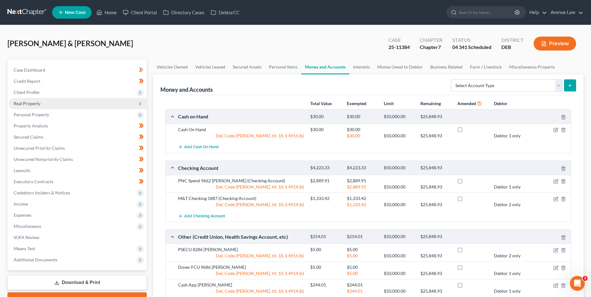
click at [26, 102] on span "Real Property" at bounding box center [27, 103] width 27 height 5
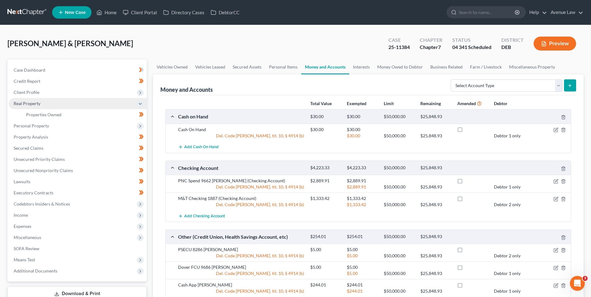
drag, startPoint x: 28, startPoint y: 102, endPoint x: 28, endPoint y: 106, distance: 3.7
click at [28, 102] on span "Real Property" at bounding box center [27, 103] width 27 height 5
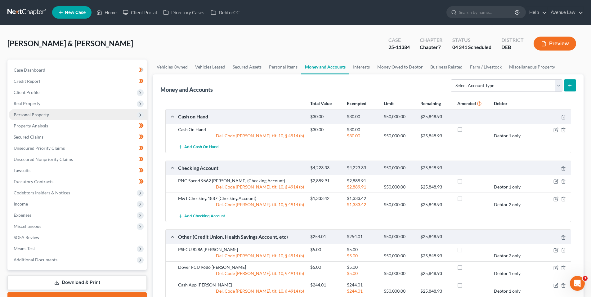
click at [27, 115] on span "Personal Property" at bounding box center [31, 114] width 35 height 5
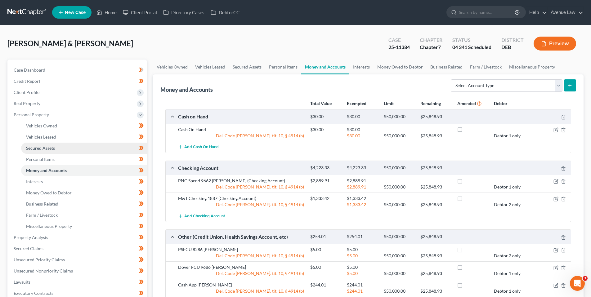
click at [39, 146] on span "Secured Assets" at bounding box center [40, 148] width 29 height 5
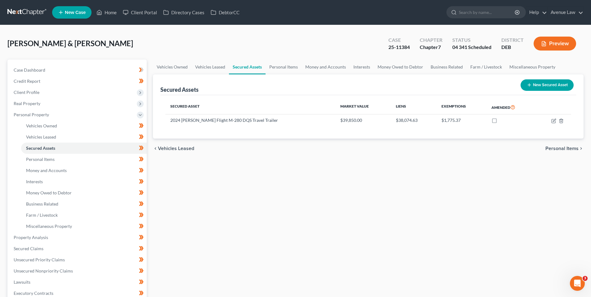
click at [547, 44] on button "Preview" at bounding box center [555, 44] width 43 height 14
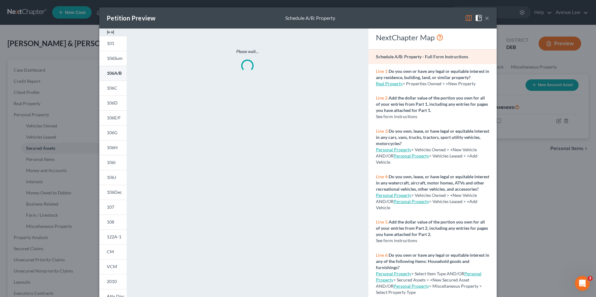
click at [117, 72] on span "106A/B" at bounding box center [114, 72] width 15 height 5
click at [485, 16] on button "×" at bounding box center [487, 17] width 4 height 7
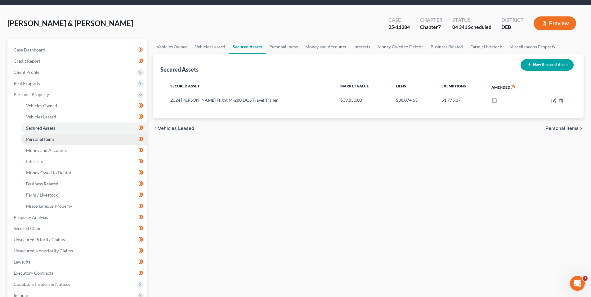
scroll to position [31, 0]
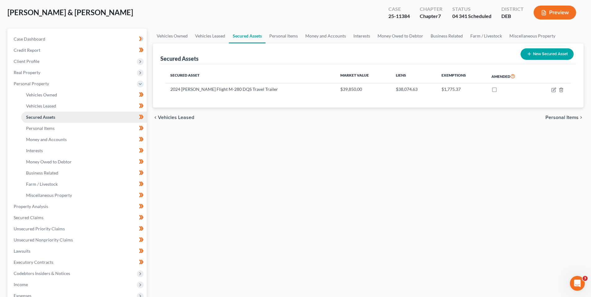
click at [49, 117] on span "Secured Assets" at bounding box center [40, 116] width 29 height 5
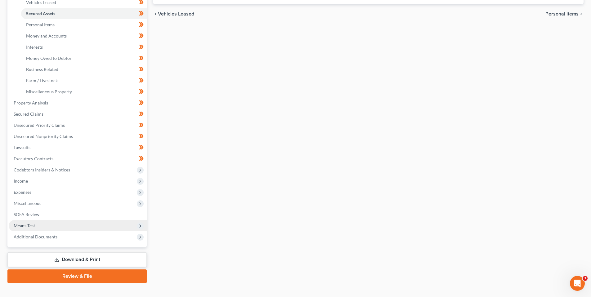
scroll to position [144, 0]
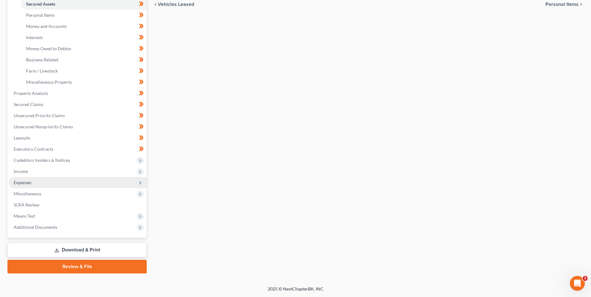
click at [27, 181] on span "Expenses" at bounding box center [23, 182] width 18 height 5
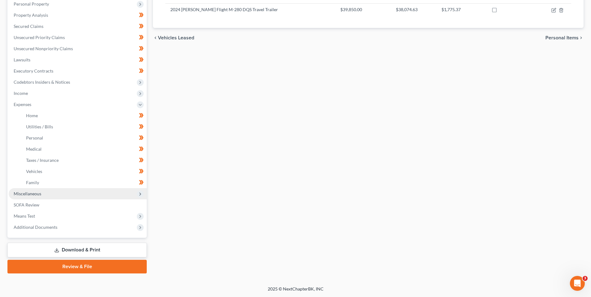
scroll to position [111, 0]
click at [39, 183] on link "Family" at bounding box center [84, 182] width 126 height 11
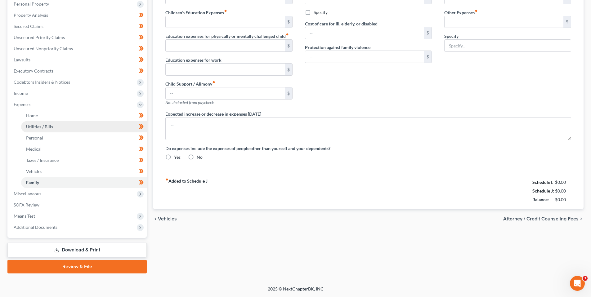
type input "0.00"
type input "9.00"
type input "0.00"
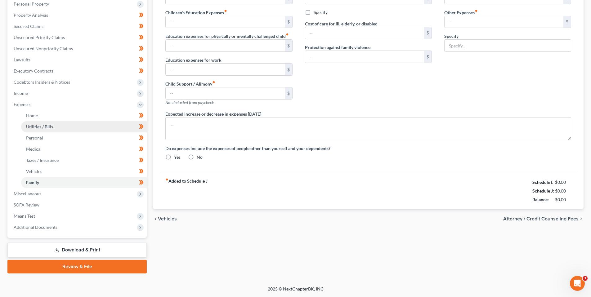
type input "0.00"
type input "340.00"
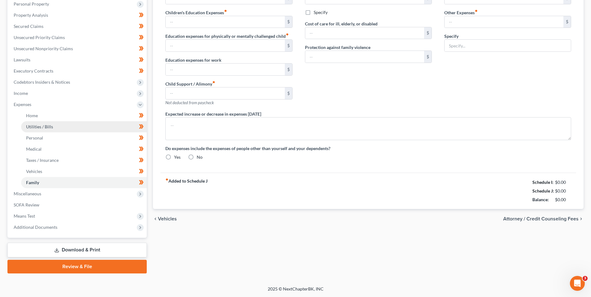
type input "Campground Monthly Rent"
radio input "true"
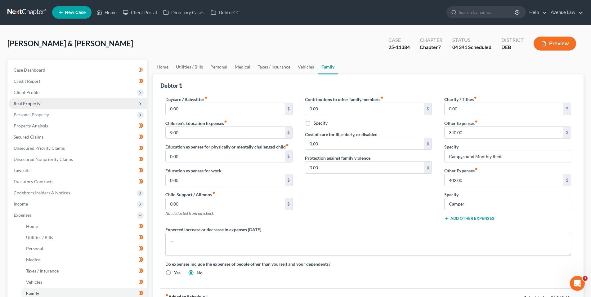
click at [27, 102] on span "Real Property" at bounding box center [27, 103] width 27 height 5
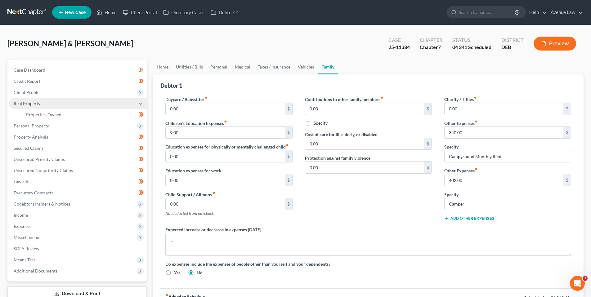
click at [27, 102] on span "Real Property" at bounding box center [27, 103] width 27 height 5
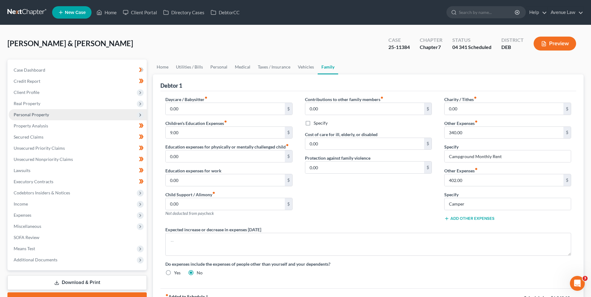
click at [28, 115] on span "Personal Property" at bounding box center [31, 114] width 35 height 5
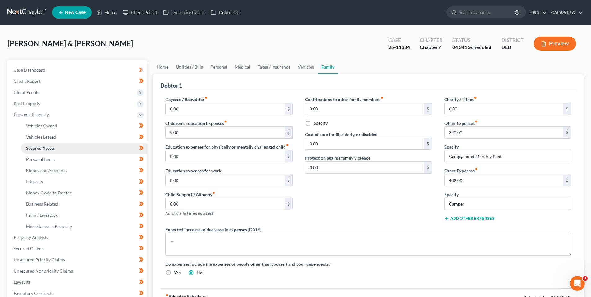
click at [39, 147] on span "Secured Assets" at bounding box center [40, 148] width 29 height 5
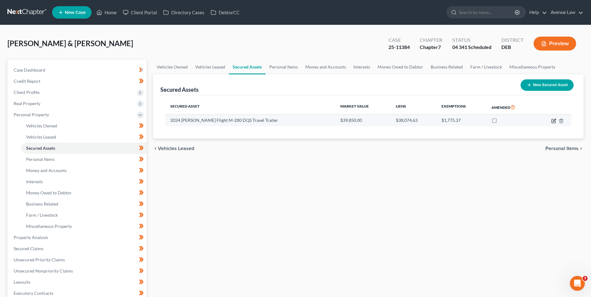
click at [553, 120] on icon "button" at bounding box center [553, 121] width 5 height 5
select select "other"
select select "2"
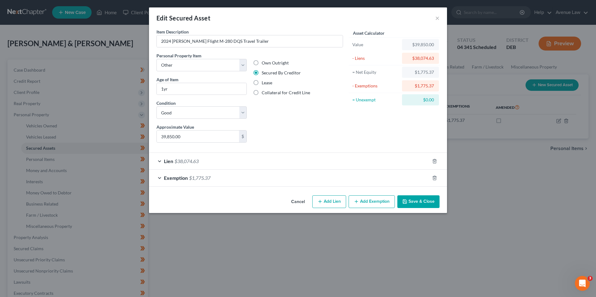
click at [297, 201] on button "Cancel" at bounding box center [298, 202] width 24 height 12
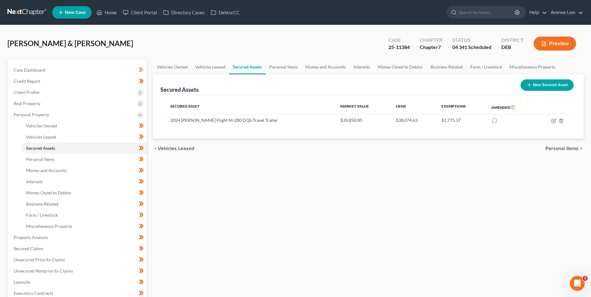
click at [553, 38] on button "Preview" at bounding box center [555, 44] width 43 height 14
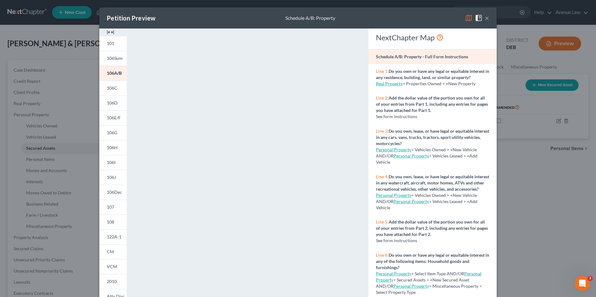
drag, startPoint x: 485, startPoint y: 15, endPoint x: 481, endPoint y: 20, distance: 6.2
click at [485, 16] on button "×" at bounding box center [487, 17] width 4 height 7
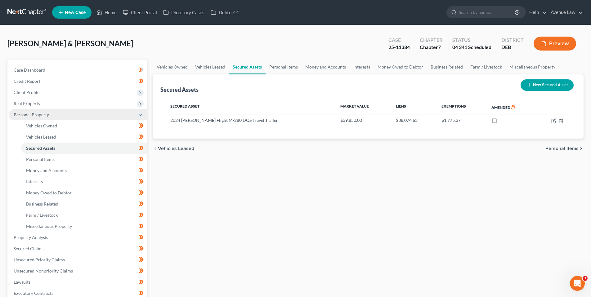
click at [23, 115] on span "Personal Property" at bounding box center [31, 114] width 35 height 5
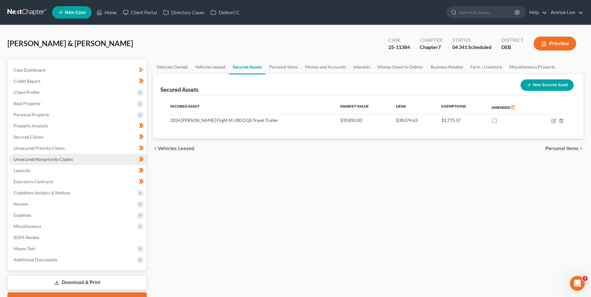
click at [39, 159] on span "Unsecured Nonpriority Claims" at bounding box center [43, 159] width 59 height 5
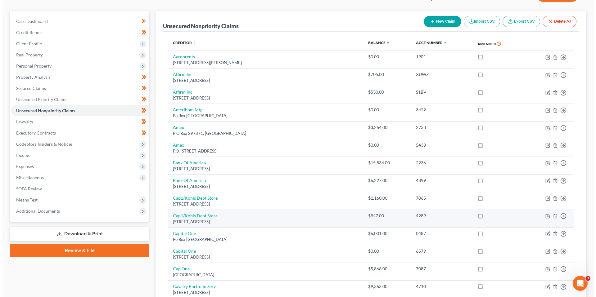
scroll to position [18, 0]
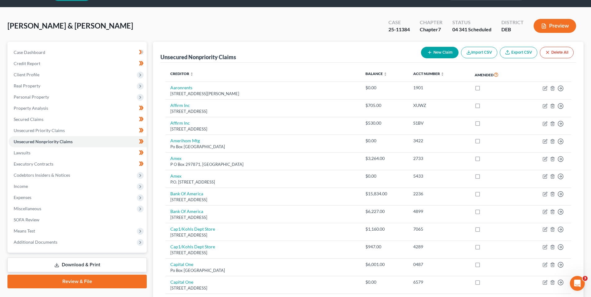
click at [562, 24] on button "Preview" at bounding box center [555, 26] width 43 height 14
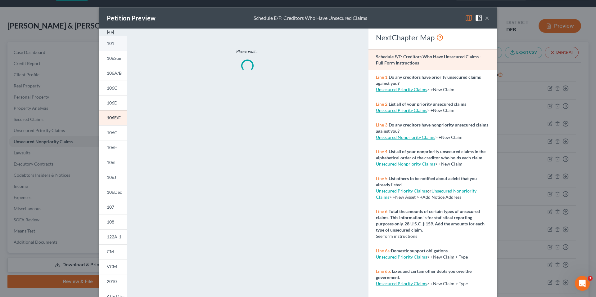
click at [111, 42] on span "101" at bounding box center [110, 43] width 7 height 5
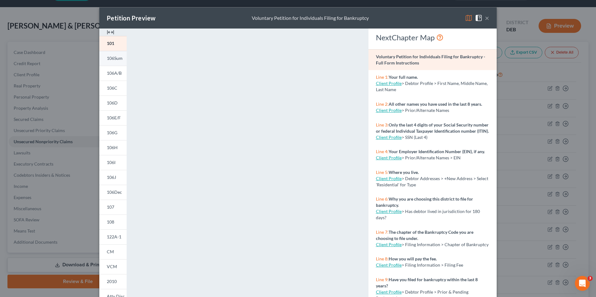
click at [112, 58] on span "106Sum" at bounding box center [115, 58] width 16 height 5
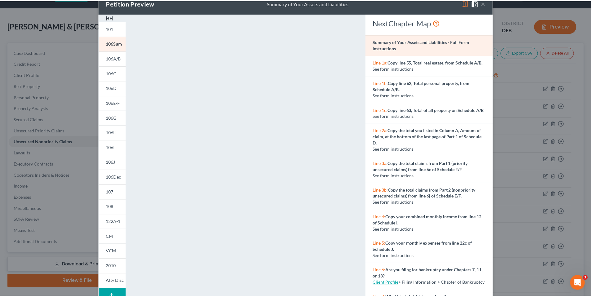
scroll to position [0, 0]
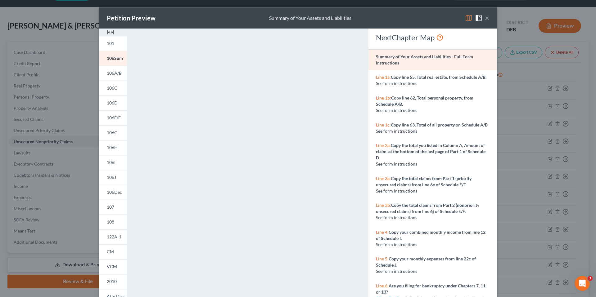
click at [485, 18] on button "×" at bounding box center [487, 17] width 4 height 7
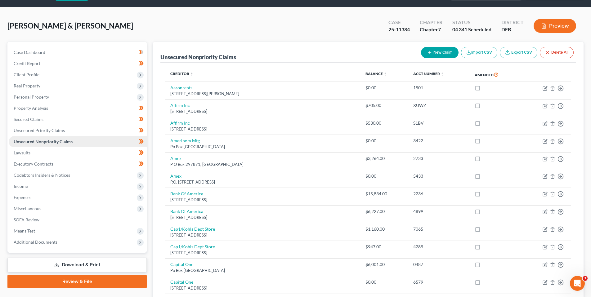
click at [39, 142] on span "Unsecured Nonpriority Claims" at bounding box center [43, 141] width 59 height 5
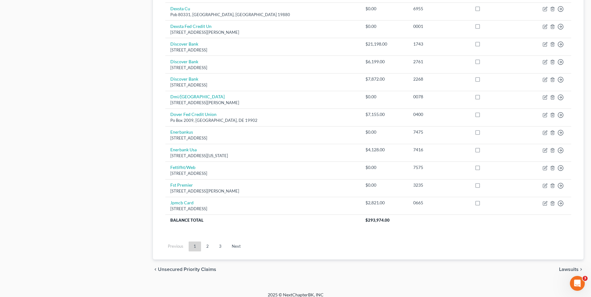
scroll to position [421, 0]
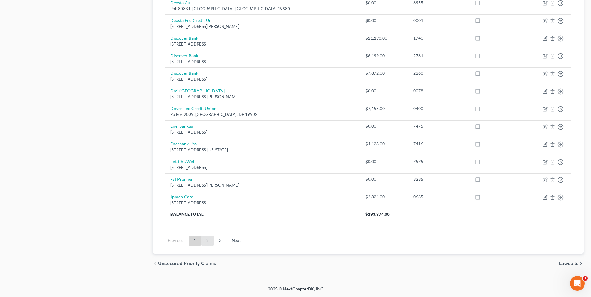
click at [208, 240] on link "2" at bounding box center [207, 241] width 12 height 10
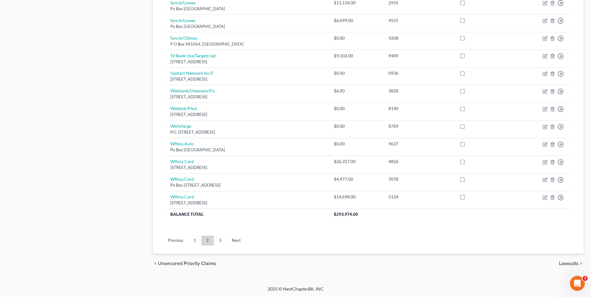
click at [220, 240] on link "3" at bounding box center [220, 241] width 12 height 10
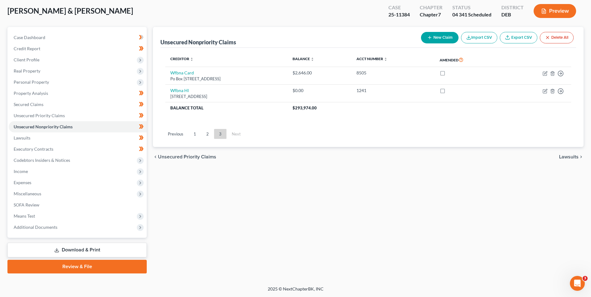
scroll to position [33, 0]
click at [207, 134] on link "2" at bounding box center [207, 134] width 12 height 10
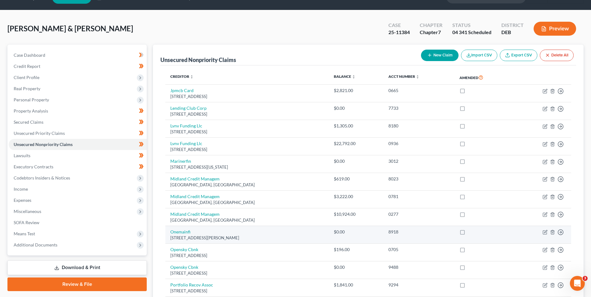
scroll to position [0, 0]
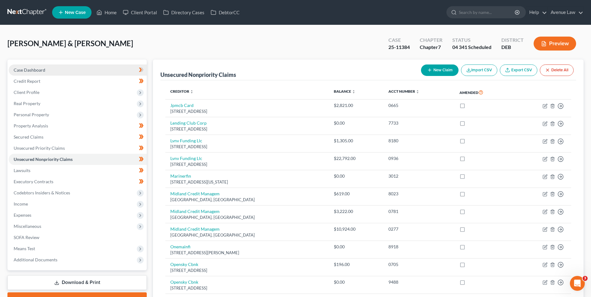
click at [44, 70] on span "Case Dashboard" at bounding box center [30, 69] width 32 height 5
select select "0"
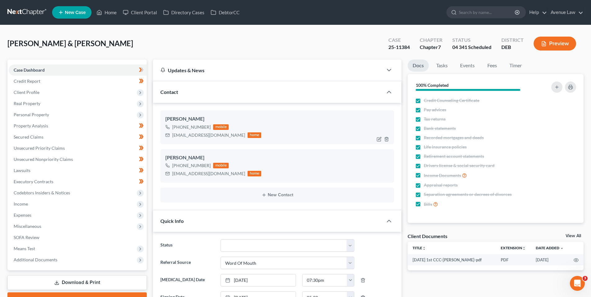
drag, startPoint x: 209, startPoint y: 127, endPoint x: 178, endPoint y: 128, distance: 31.1
click at [178, 128] on div "[PHONE_NUMBER] mobile" at bounding box center [213, 127] width 96 height 8
copy div "[PHONE_NUMBER]"
drag, startPoint x: 351, startPoint y: 245, endPoint x: 346, endPoint y: 248, distance: 6.0
click at [351, 245] on select "01 Data Entry 02 Ready for Review and File 03 Filed 04 341 Scheduled 05 341 Con…" at bounding box center [288, 246] width 134 height 12
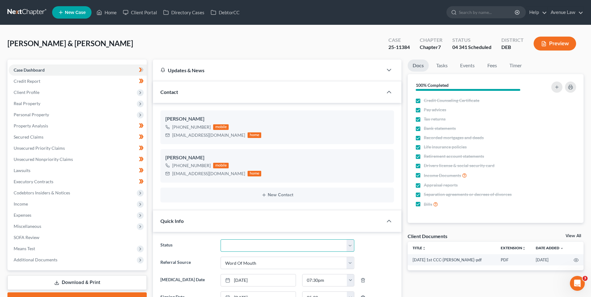
select select "4"
click at [221, 240] on select "01 Data Entry 02 Ready for Review and File 03 Filed 04 341 Scheduled 05 341 Con…" at bounding box center [288, 246] width 134 height 12
click at [105, 10] on link "Home" at bounding box center [106, 12] width 26 height 11
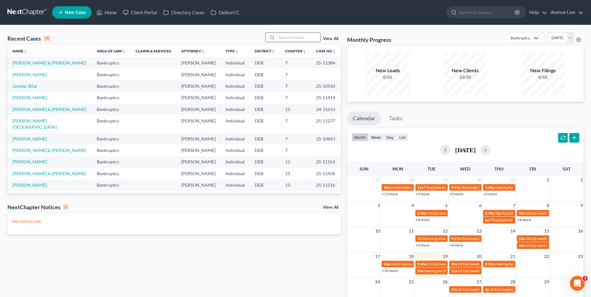
click at [290, 37] on input "search" at bounding box center [298, 37] width 43 height 9
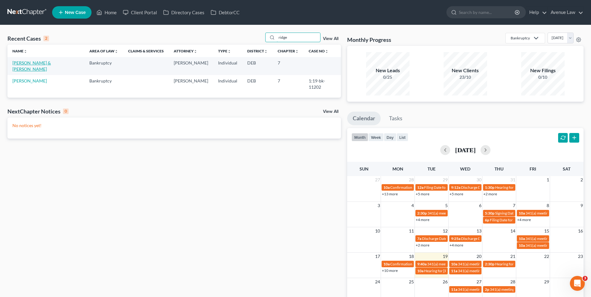
type input "ridge"
click at [40, 62] on link "[PERSON_NAME] & [PERSON_NAME]" at bounding box center [31, 65] width 38 height 11
select select "0"
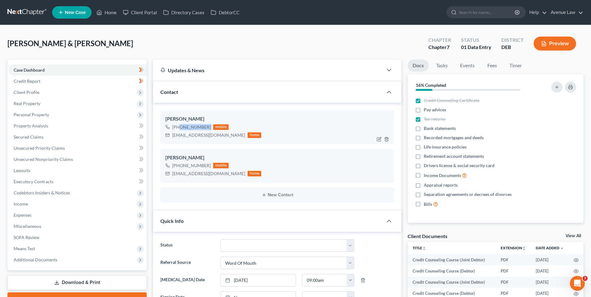
drag, startPoint x: 210, startPoint y: 127, endPoint x: 178, endPoint y: 130, distance: 32.8
click at [178, 130] on div "[PHONE_NUMBER] mobile" at bounding box center [213, 127] width 96 height 8
copy div "[PHONE_NUMBER]"
click at [107, 11] on link "Home" at bounding box center [106, 12] width 26 height 11
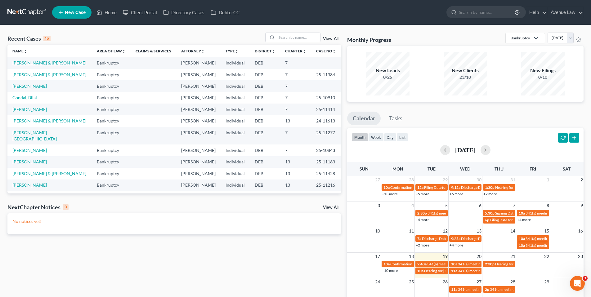
click at [45, 61] on link "[PERSON_NAME] & [PERSON_NAME]" at bounding box center [49, 62] width 74 height 5
select select "0"
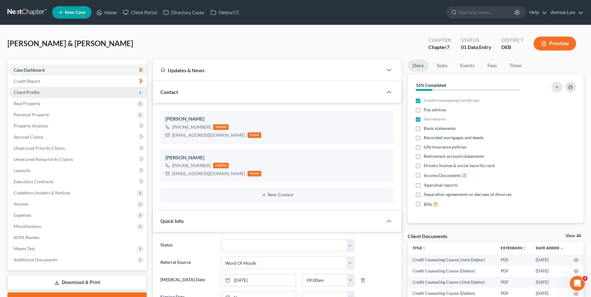
click at [37, 92] on span "Client Profile" at bounding box center [27, 92] width 26 height 5
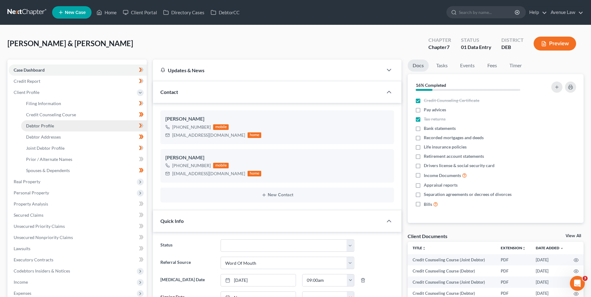
click at [43, 126] on span "Debtor Profile" at bounding box center [40, 125] width 28 height 5
select select "1"
select select "2"
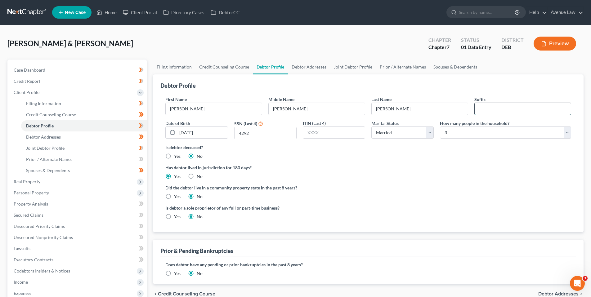
click at [484, 108] on input "text" at bounding box center [523, 109] width 96 height 12
type input "Jr"
click at [42, 148] on span "Joint Debtor Profile" at bounding box center [45, 148] width 38 height 5
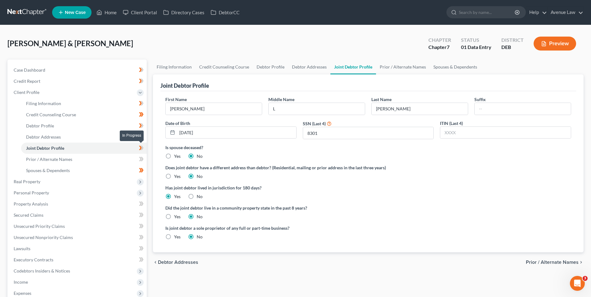
click at [141, 146] on icon at bounding box center [141, 148] width 5 height 8
click at [37, 104] on span "Filing Information" at bounding box center [43, 103] width 35 height 5
select select "1"
select select "0"
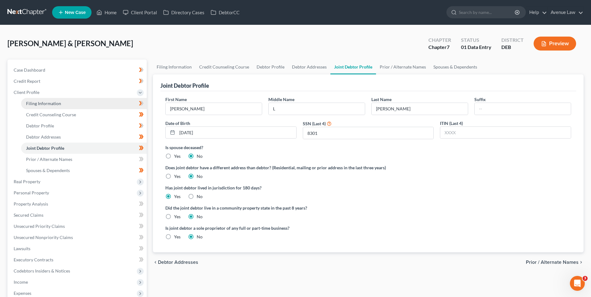
select select "7"
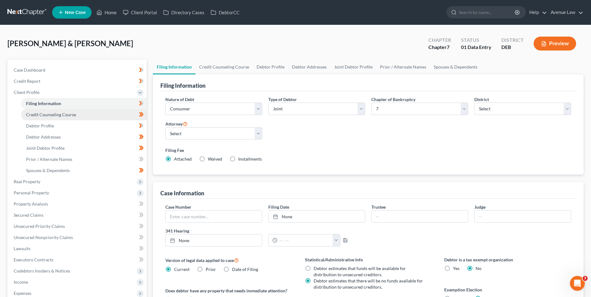
click at [44, 115] on span "Credit Counseling Course" at bounding box center [51, 114] width 50 height 5
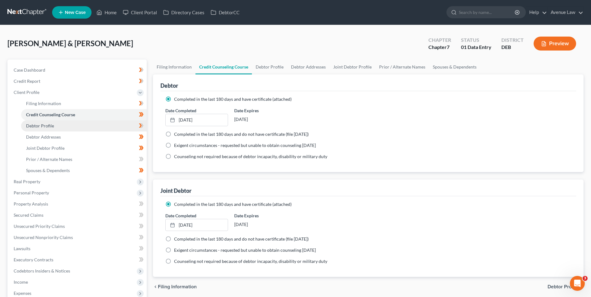
click at [48, 125] on span "Debtor Profile" at bounding box center [40, 125] width 28 height 5
select select "1"
select select "2"
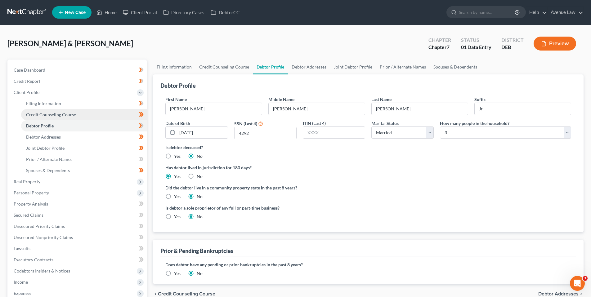
click at [47, 115] on span "Credit Counseling Course" at bounding box center [51, 114] width 50 height 5
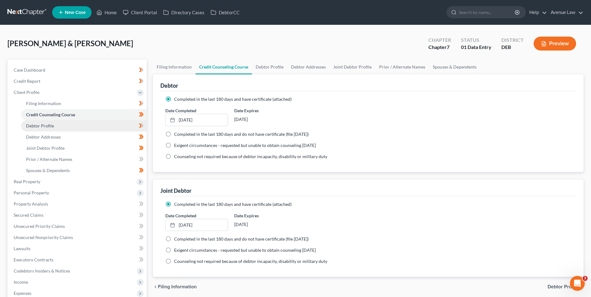
click at [47, 126] on span "Debtor Profile" at bounding box center [40, 125] width 28 height 5
select select "1"
select select "2"
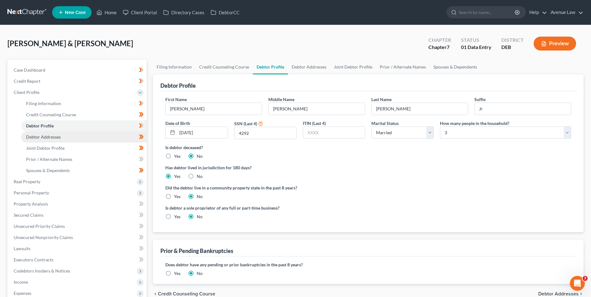
click at [48, 135] on span "Debtor Addresses" at bounding box center [43, 136] width 35 height 5
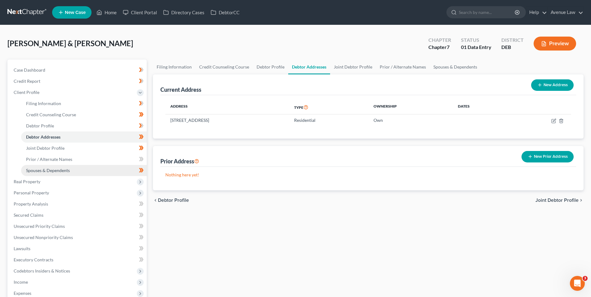
click at [55, 169] on span "Spouses & Dependents" at bounding box center [48, 170] width 44 height 5
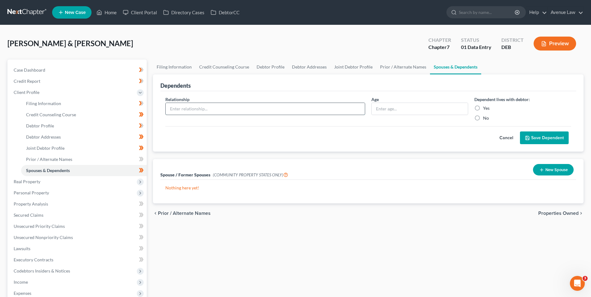
click at [191, 112] on input "text" at bounding box center [265, 109] width 199 height 12
type input "Mother"
click at [379, 107] on input "text" at bounding box center [420, 109] width 96 height 12
type input "87"
click at [483, 106] on label "Yes" at bounding box center [486, 108] width 7 height 6
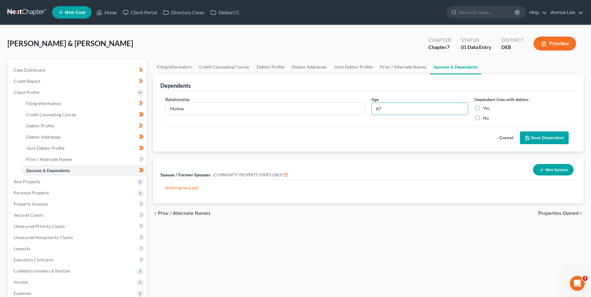
click at [486, 106] on input "Yes" at bounding box center [488, 107] width 4 height 4
radio input "true"
click at [536, 139] on button "Save Dependent" at bounding box center [544, 138] width 49 height 13
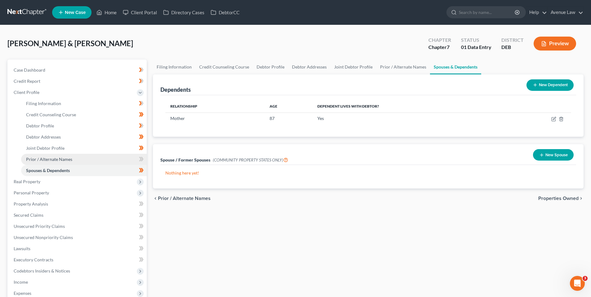
click at [58, 160] on span "Prior / Alternate Names" at bounding box center [49, 159] width 46 height 5
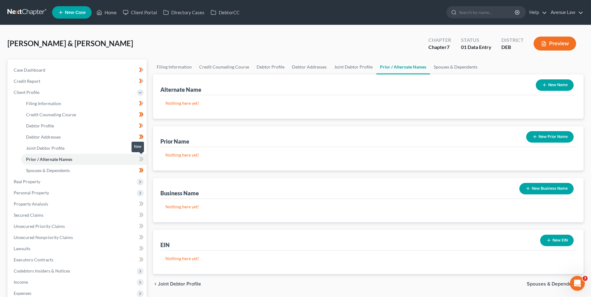
click at [140, 160] on icon at bounding box center [141, 159] width 5 height 8
click at [46, 123] on span "Debtor Profile" at bounding box center [40, 125] width 28 height 5
select select "1"
select select "2"
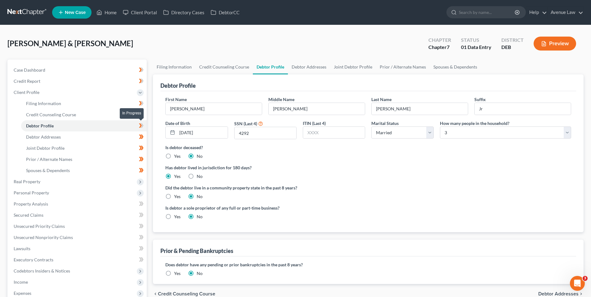
click at [140, 126] on icon at bounding box center [141, 126] width 5 height 8
click at [140, 124] on icon at bounding box center [140, 125] width 3 height 4
click at [36, 92] on span "Client Profile" at bounding box center [27, 92] width 26 height 5
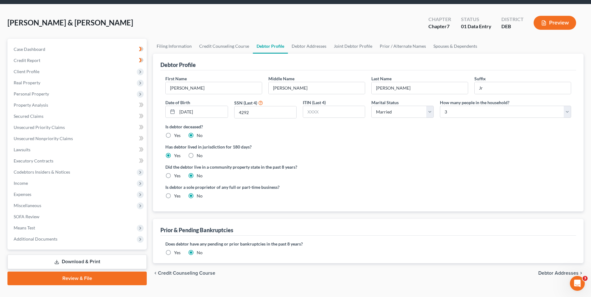
scroll to position [33, 0]
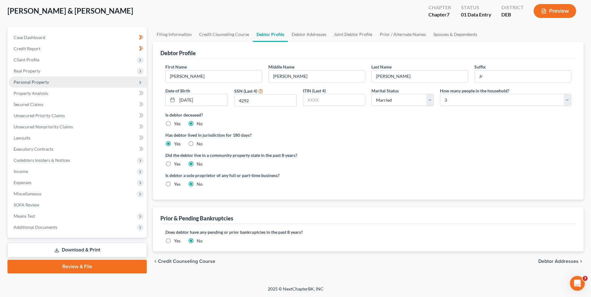
click at [27, 81] on span "Personal Property" at bounding box center [31, 81] width 35 height 5
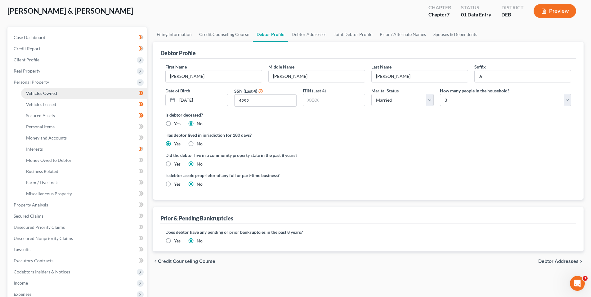
click at [34, 91] on span "Vehicles Owned" at bounding box center [41, 93] width 31 height 5
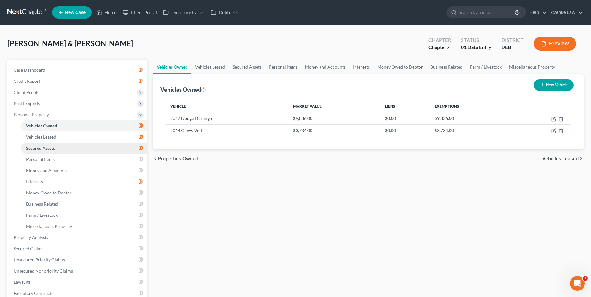
click at [44, 147] on span "Secured Assets" at bounding box center [40, 148] width 29 height 5
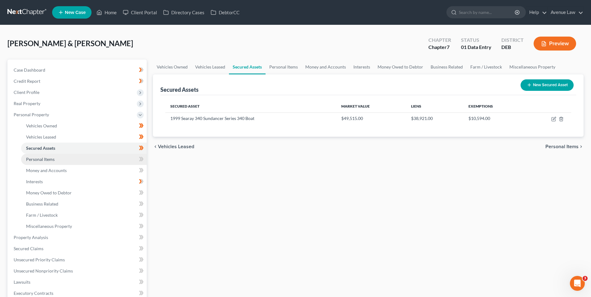
click at [53, 159] on span "Personal Items" at bounding box center [40, 159] width 29 height 5
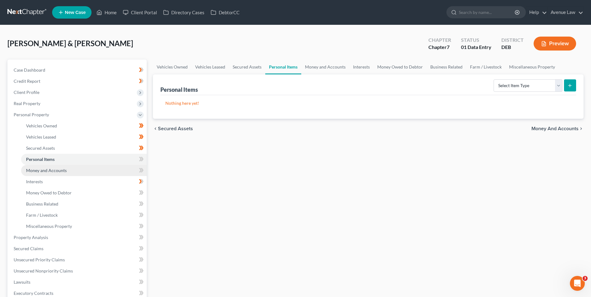
click at [44, 169] on span "Money and Accounts" at bounding box center [46, 170] width 41 height 5
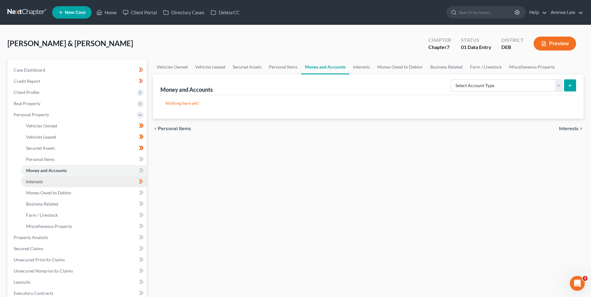
click at [41, 180] on span "Interests" at bounding box center [34, 181] width 17 height 5
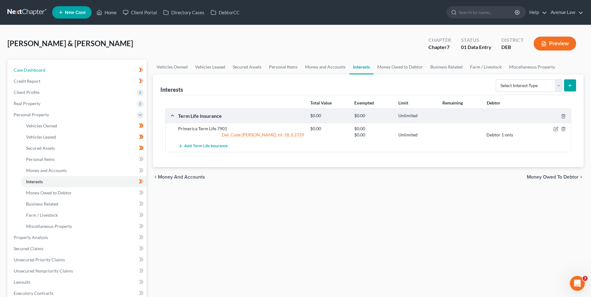
click at [37, 69] on span "Case Dashboard" at bounding box center [30, 69] width 32 height 5
select select "0"
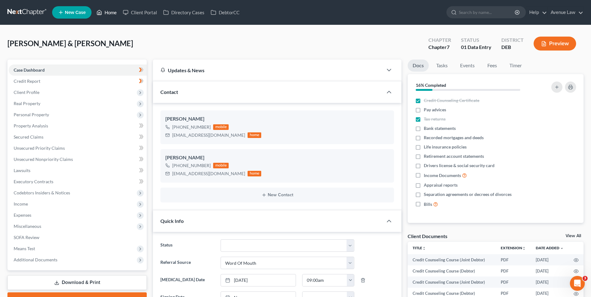
click at [112, 10] on link "Home" at bounding box center [106, 12] width 26 height 11
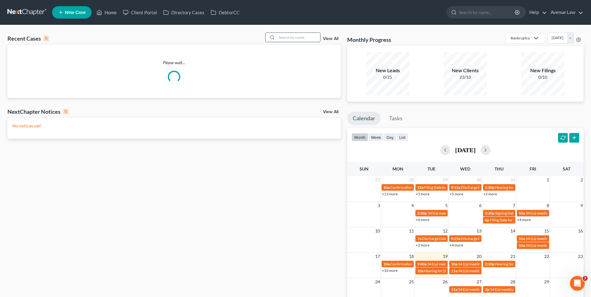
click at [281, 38] on input "search" at bounding box center [298, 37] width 43 height 9
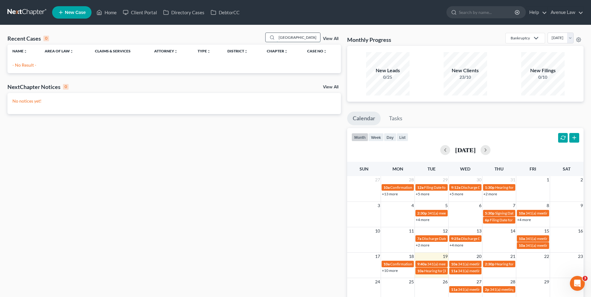
drag, startPoint x: 286, startPoint y: 39, endPoint x: 276, endPoint y: 39, distance: 10.9
click at [276, 39] on div "[GEOGRAPHIC_DATA]" at bounding box center [292, 38] width 55 height 10
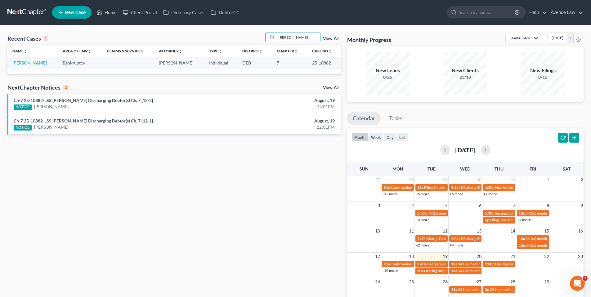
type input "[PERSON_NAME]"
click at [34, 61] on link "[PERSON_NAME]" at bounding box center [29, 62] width 34 height 5
select select "0"
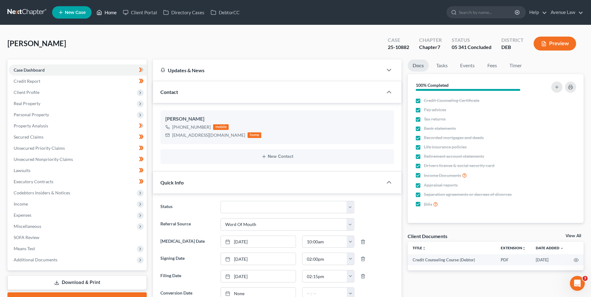
click at [110, 14] on link "Home" at bounding box center [106, 12] width 26 height 11
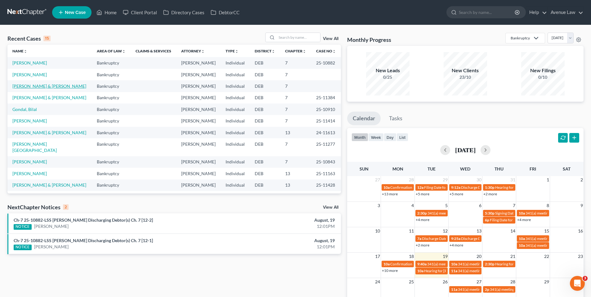
click at [41, 89] on link "[PERSON_NAME] & [PERSON_NAME]" at bounding box center [49, 85] width 74 height 5
select select "0"
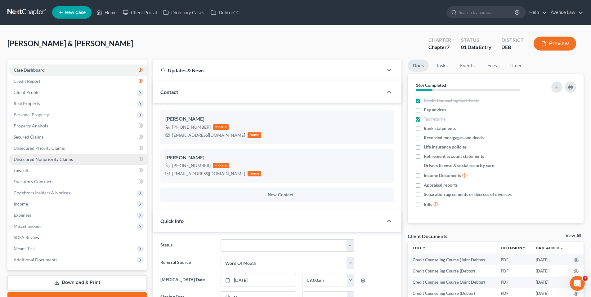
click at [47, 159] on span "Unsecured Nonpriority Claims" at bounding box center [43, 159] width 59 height 5
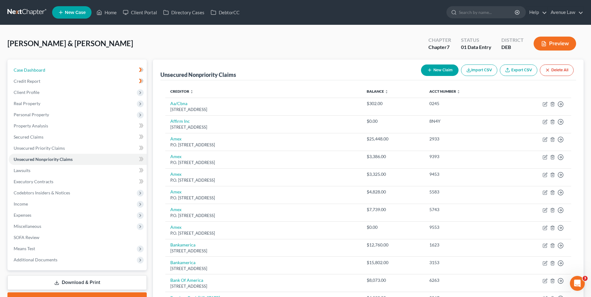
drag, startPoint x: 32, startPoint y: 69, endPoint x: 84, endPoint y: 11, distance: 77.8
click at [32, 69] on span "Case Dashboard" at bounding box center [30, 69] width 32 height 5
select select "0"
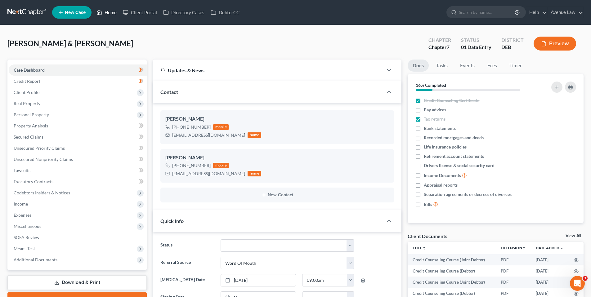
drag, startPoint x: 111, startPoint y: 10, endPoint x: 1, endPoint y: 205, distance: 223.4
click at [111, 10] on link "Home" at bounding box center [106, 12] width 26 height 11
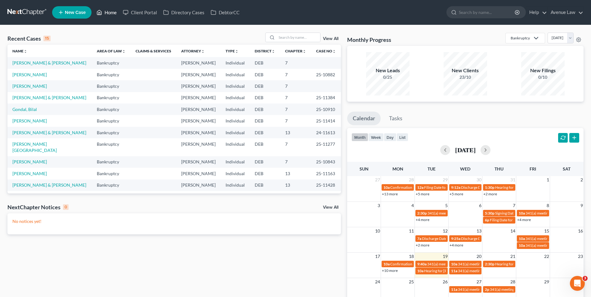
drag, startPoint x: 110, startPoint y: 12, endPoint x: 101, endPoint y: 18, distance: 11.1
click at [110, 12] on link "Home" at bounding box center [106, 12] width 26 height 11
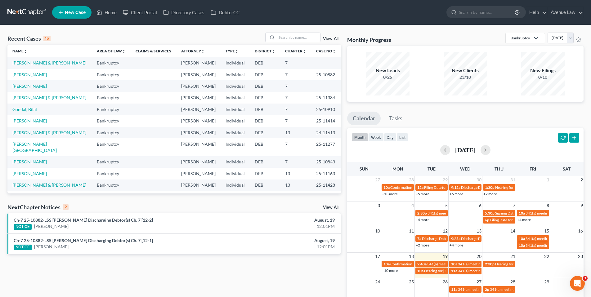
click at [331, 207] on link "View All" at bounding box center [331, 207] width 16 height 4
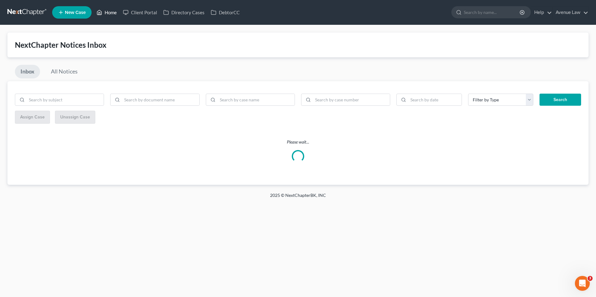
click at [110, 11] on link "Home" at bounding box center [106, 12] width 26 height 11
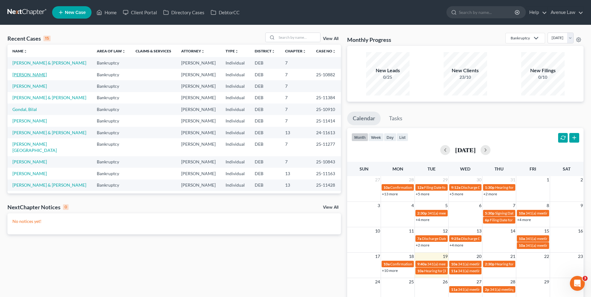
click at [29, 77] on link "[PERSON_NAME]" at bounding box center [29, 74] width 34 height 5
select select "0"
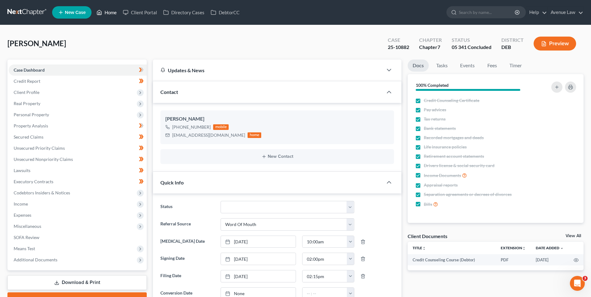
drag, startPoint x: 110, startPoint y: 12, endPoint x: 5, endPoint y: 59, distance: 115.1
click at [110, 12] on link "Home" at bounding box center [106, 12] width 26 height 11
